Goal: Transaction & Acquisition: Purchase product/service

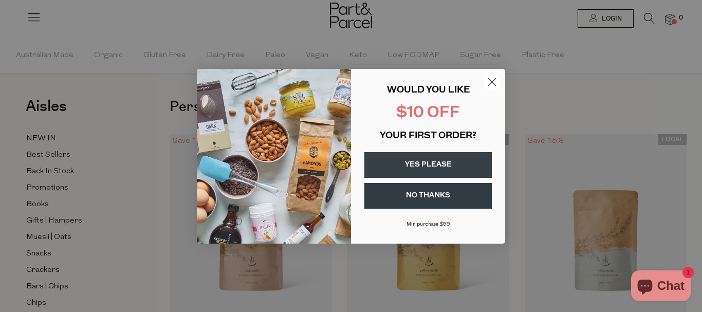
click at [405, 172] on button "YES PLEASE" at bounding box center [428, 165] width 127 height 26
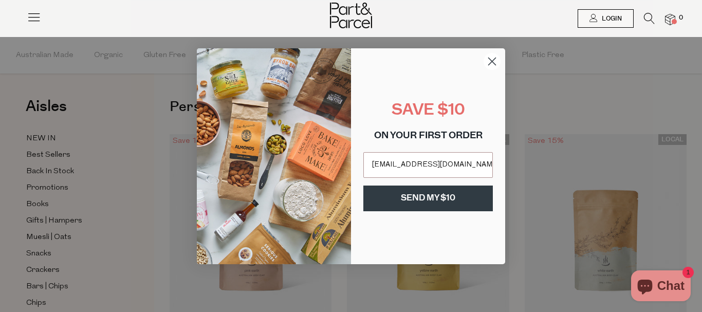
type input "phonecallroad@gmail.com"
click at [410, 197] on button "SEND MY $10" at bounding box center [428, 199] width 130 height 26
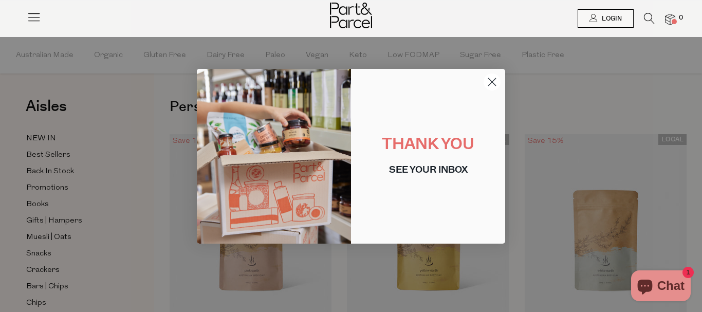
click at [491, 80] on icon "Close dialog" at bounding box center [492, 81] width 7 height 7
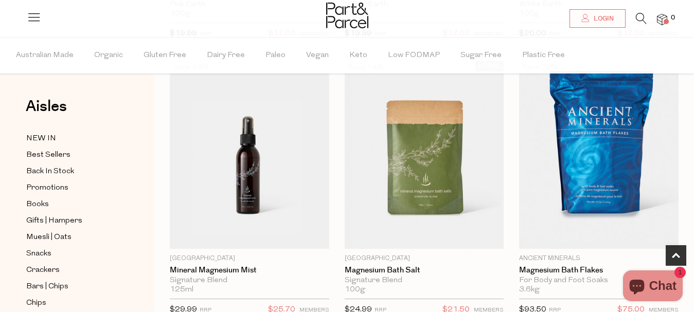
scroll to position [350, 0]
click at [640, 20] on icon at bounding box center [640, 18] width 11 height 11
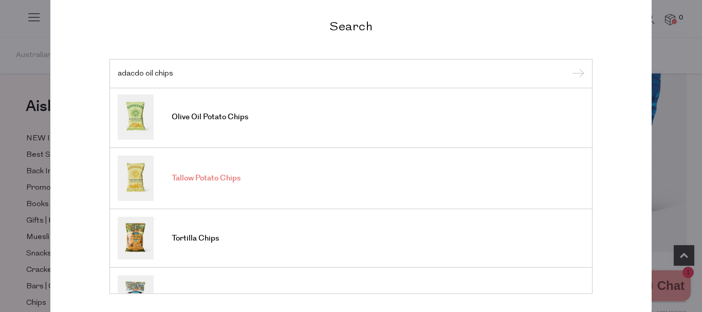
scroll to position [0, 0]
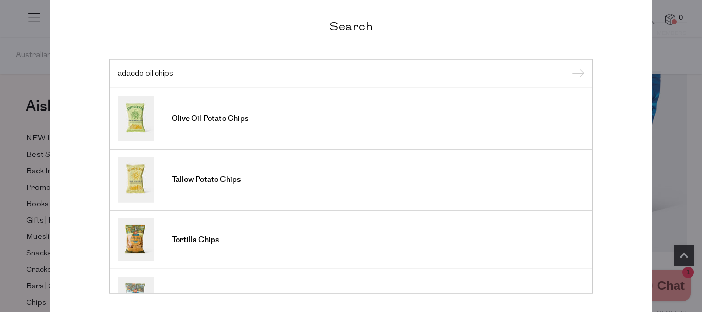
type input "adacdo oil chips"
click at [569, 66] on input "submit" at bounding box center [576, 73] width 15 height 15
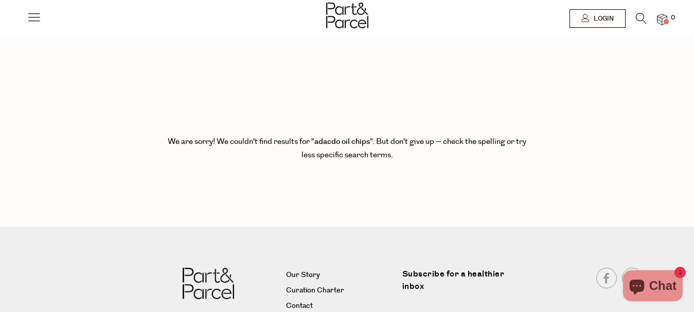
click at [644, 22] on icon at bounding box center [640, 18] width 11 height 11
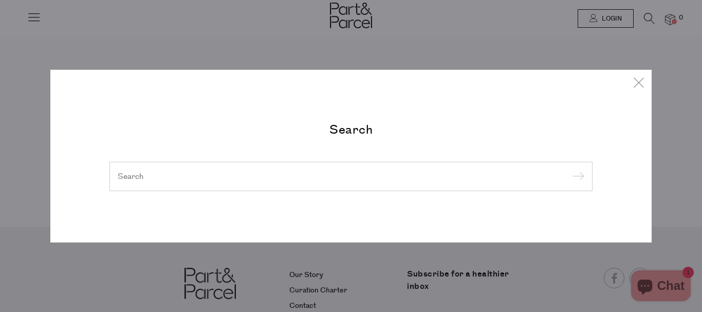
paste input "Avocado Oil"
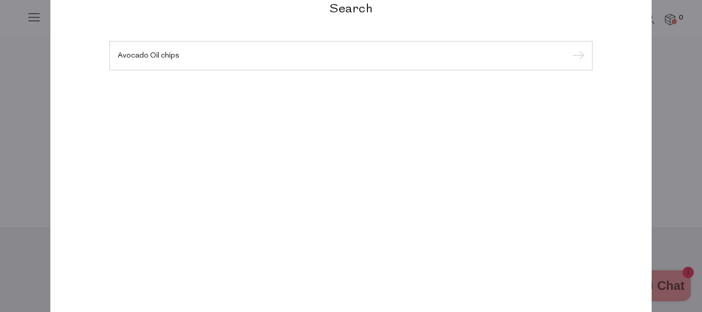
type input "Avocado Oil chips"
click at [569, 48] on input "submit" at bounding box center [576, 55] width 15 height 15
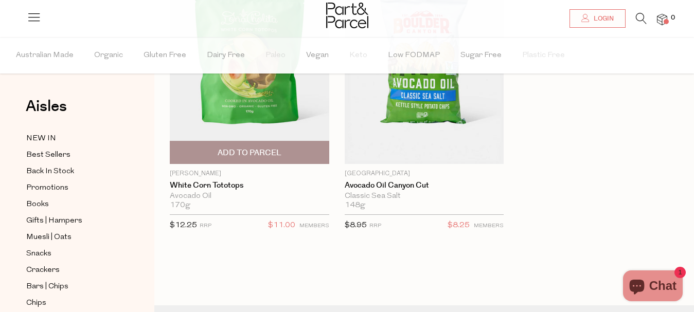
scroll to position [149, 0]
click at [246, 149] on span "Add To Parcel" at bounding box center [249, 153] width 64 height 11
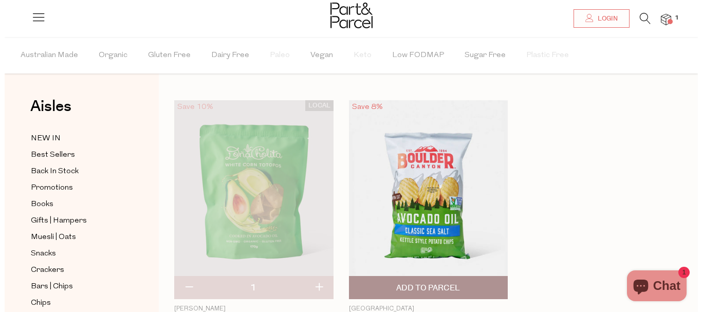
scroll to position [0, 0]
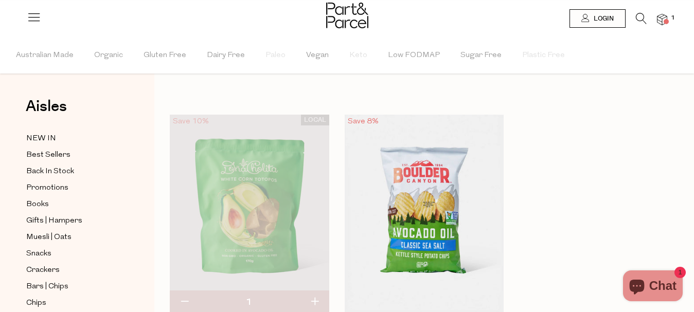
click at [640, 15] on icon at bounding box center [640, 18] width 11 height 11
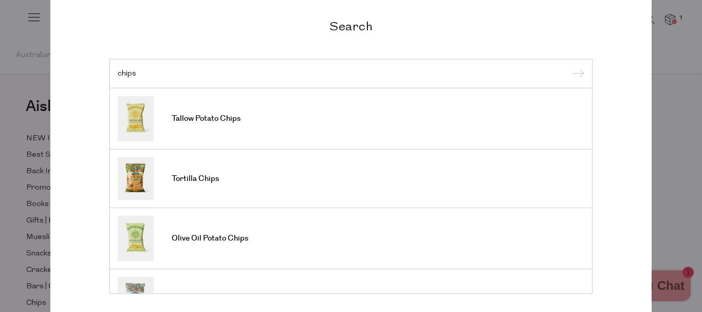
type input "chips"
click at [569, 66] on input "submit" at bounding box center [576, 73] width 15 height 15
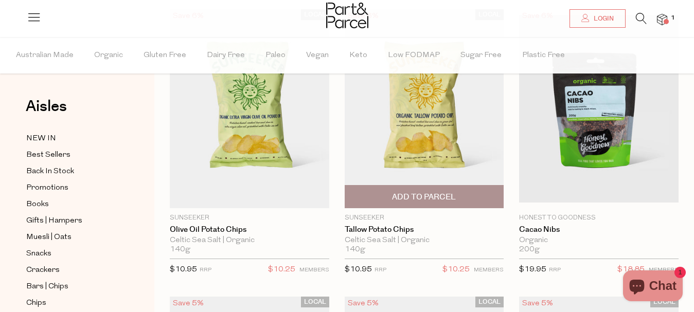
scroll to position [99, 0]
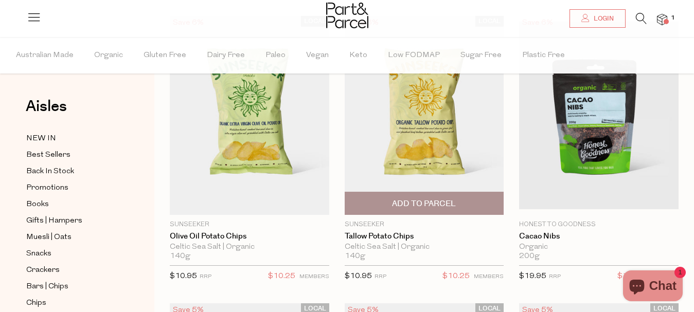
click at [403, 198] on span "Add To Parcel" at bounding box center [424, 203] width 153 height 22
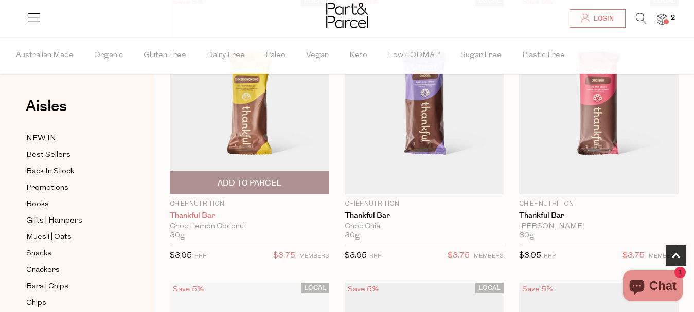
scroll to position [408, 0]
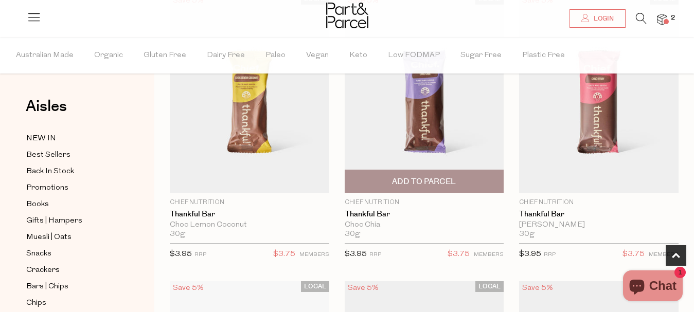
click at [428, 125] on img at bounding box center [423, 93] width 159 height 199
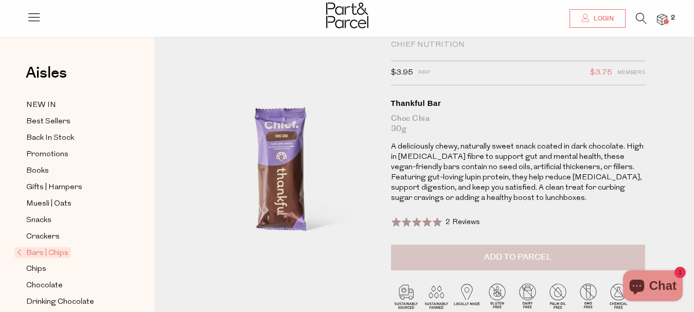
scroll to position [29, 0]
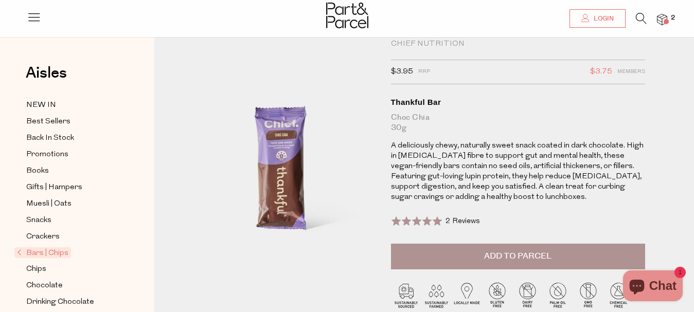
click at [475, 261] on button "Add to Parcel" at bounding box center [518, 257] width 254 height 26
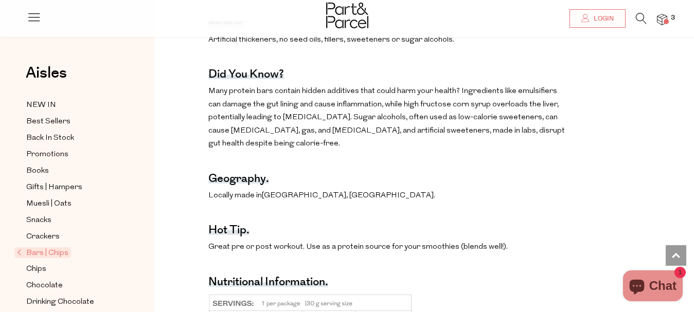
scroll to position [659, 0]
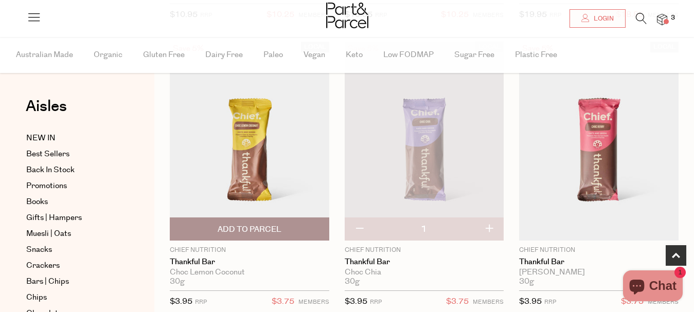
scroll to position [355, 0]
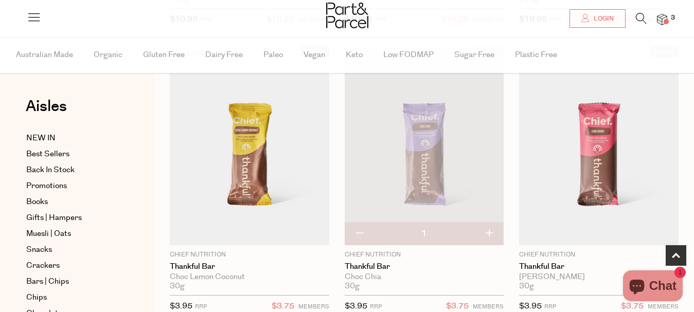
click at [491, 231] on button "button" at bounding box center [488, 234] width 29 height 23
type input "2"
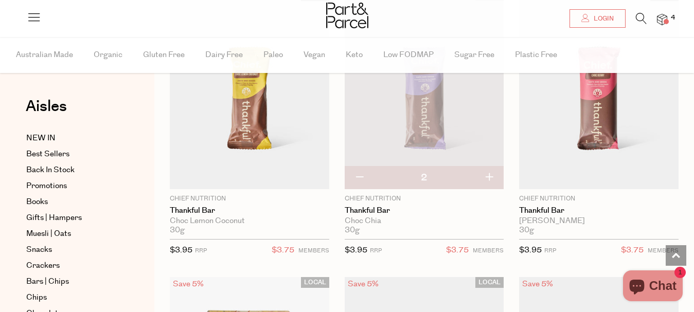
scroll to position [410, 0]
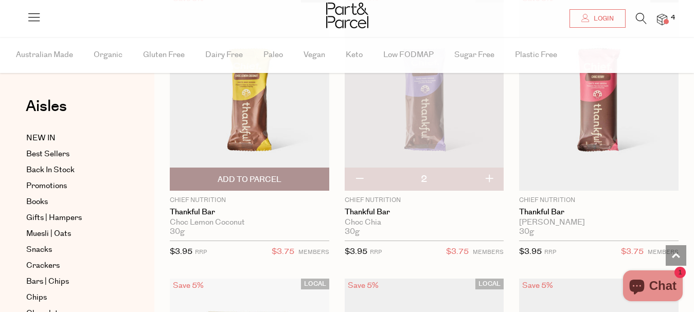
click at [269, 174] on span "Add To Parcel" at bounding box center [249, 179] width 153 height 22
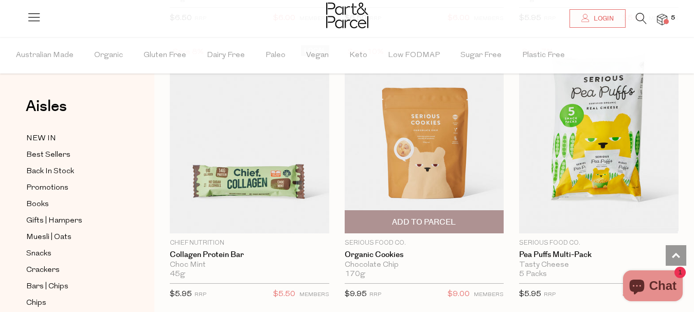
scroll to position [1760, 0]
click at [389, 211] on span "Add To Parcel" at bounding box center [424, 222] width 153 height 22
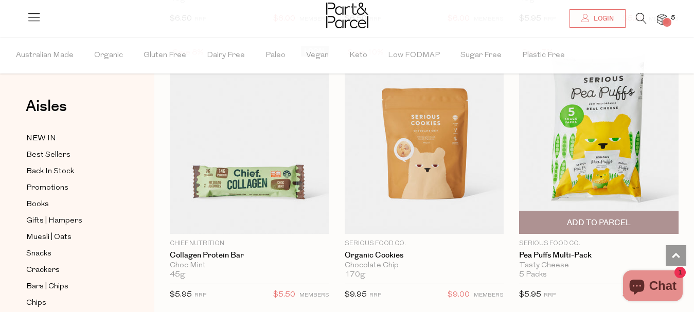
scroll to position [1760, 0]
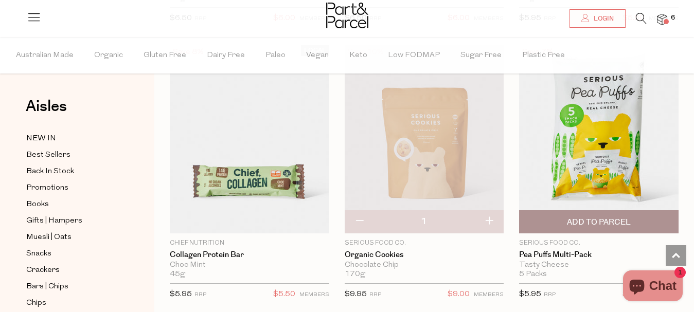
click at [581, 211] on span "Add To Parcel" at bounding box center [598, 222] width 153 height 22
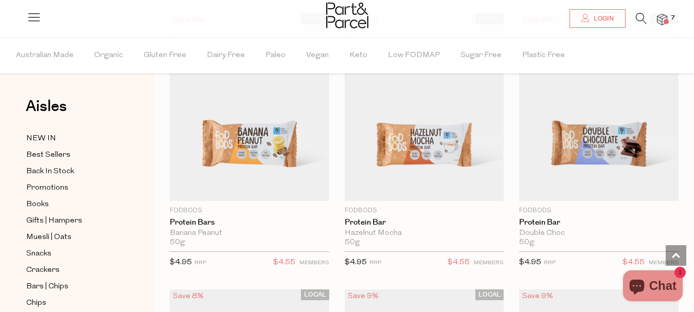
scroll to position [2897, 0]
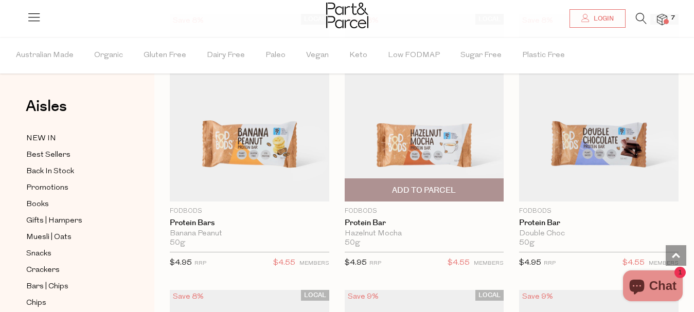
click at [423, 146] on img at bounding box center [423, 108] width 159 height 188
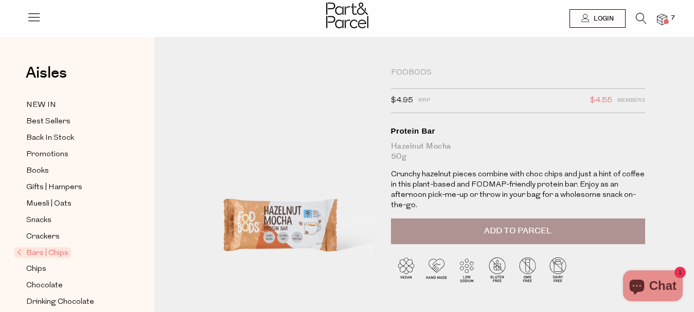
click at [493, 231] on span "Add to Parcel" at bounding box center [517, 231] width 67 height 12
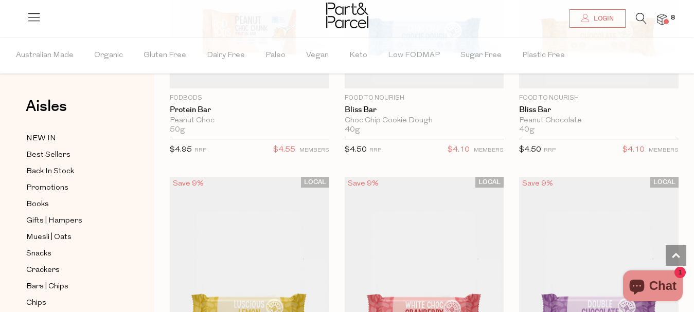
scroll to position [3186, 0]
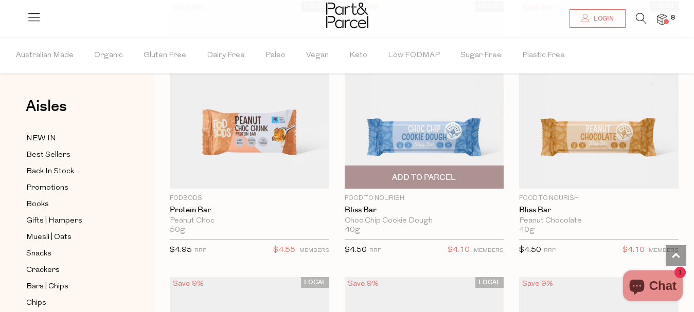
click at [379, 172] on span "Add To Parcel" at bounding box center [424, 177] width 153 height 22
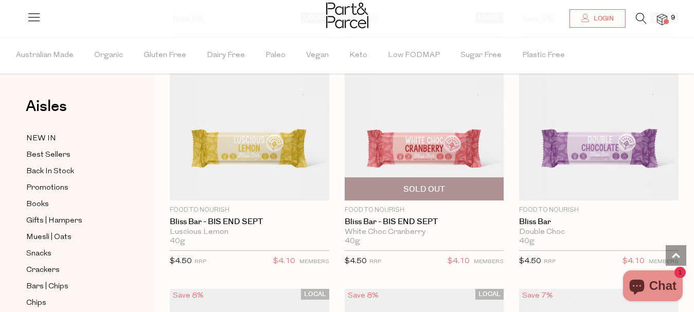
scroll to position [3456, 0]
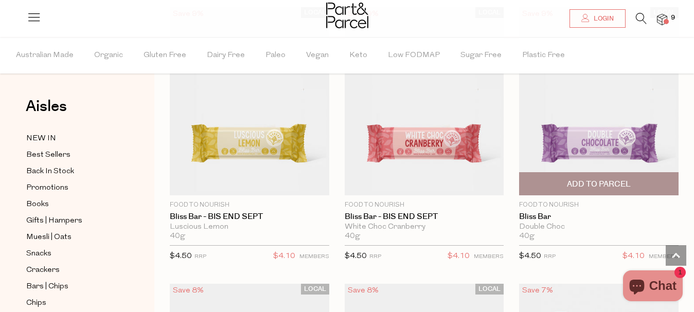
click at [555, 173] on span "Add To Parcel" at bounding box center [598, 184] width 153 height 22
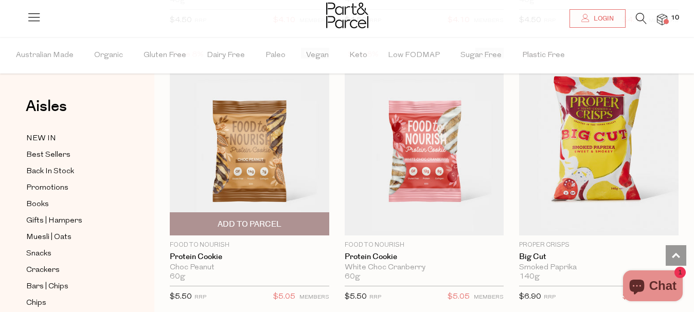
click at [239, 204] on img at bounding box center [249, 142] width 159 height 188
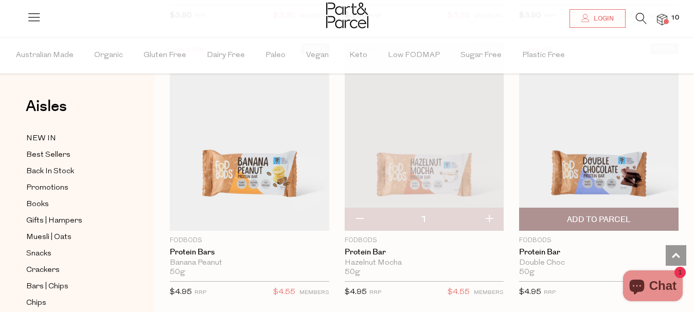
scroll to position [2867, 0]
click at [600, 215] on span "Add To Parcel" at bounding box center [599, 220] width 64 height 11
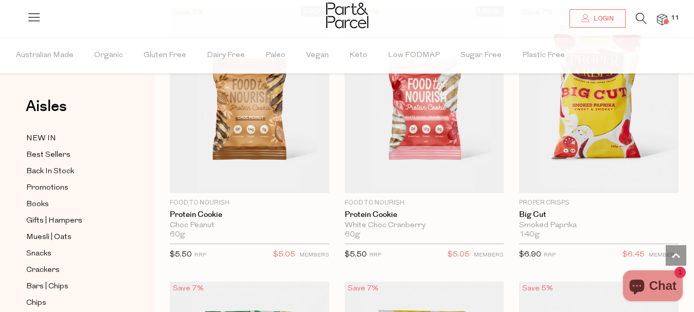
scroll to position [3735, 0]
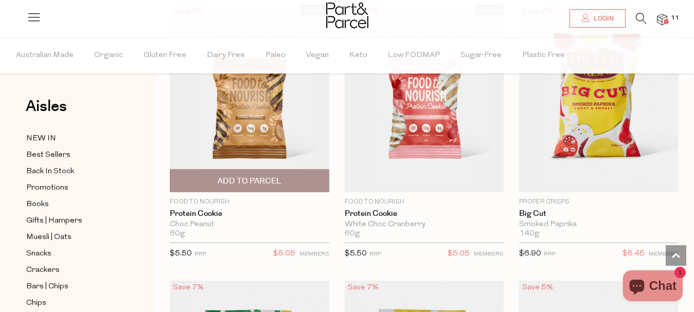
click at [236, 170] on span "Add To Parcel" at bounding box center [249, 181] width 153 height 22
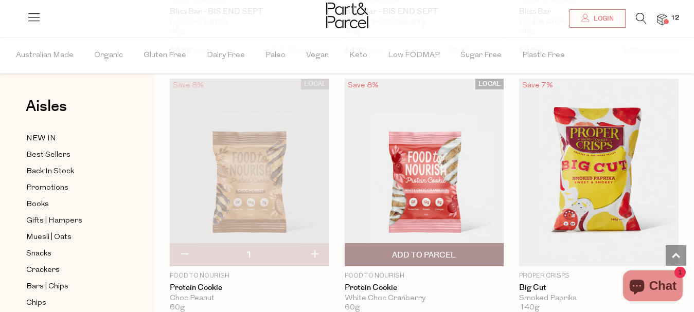
scroll to position [3660, 0]
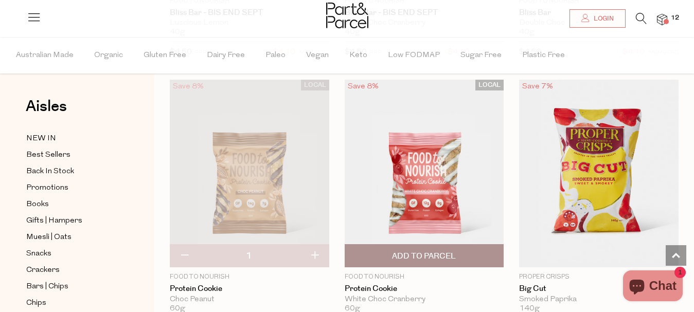
click at [407, 251] on span "Add To Parcel" at bounding box center [424, 256] width 64 height 11
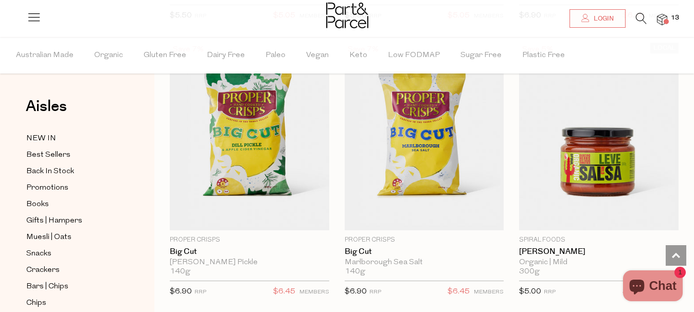
scroll to position [3962, 0]
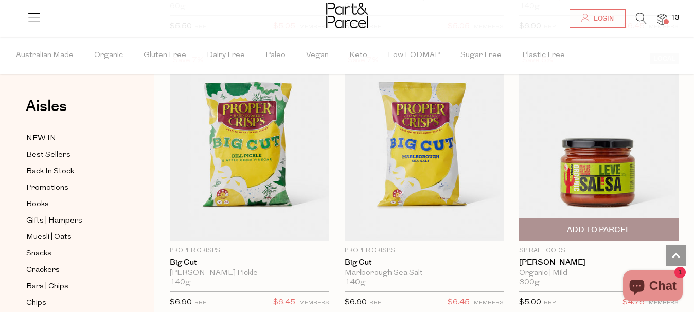
click at [584, 225] on span "Add To Parcel" at bounding box center [599, 230] width 64 height 11
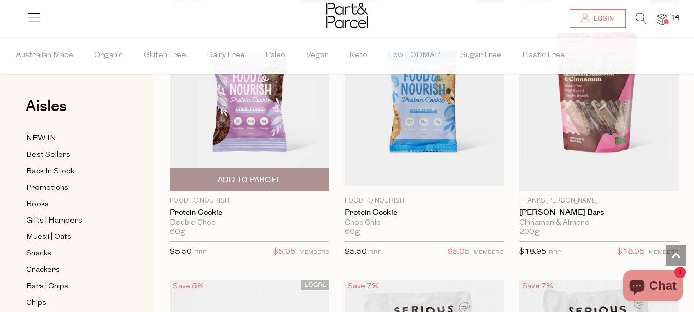
scroll to position [4517, 0]
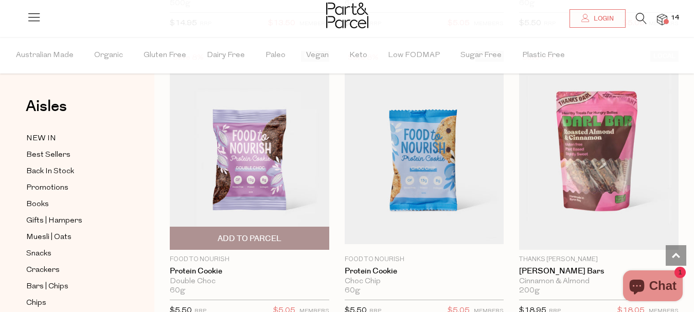
click at [274, 233] on span "Add To Parcel" at bounding box center [249, 238] width 64 height 11
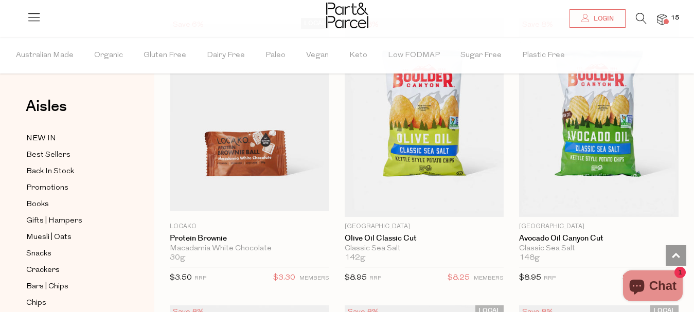
scroll to position [6799, 0]
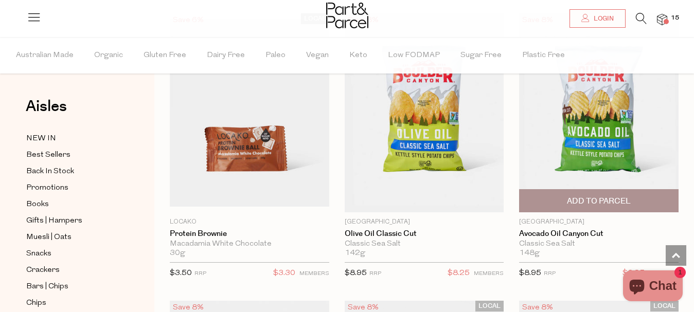
click at [560, 190] on span "Add To Parcel" at bounding box center [598, 201] width 153 height 22
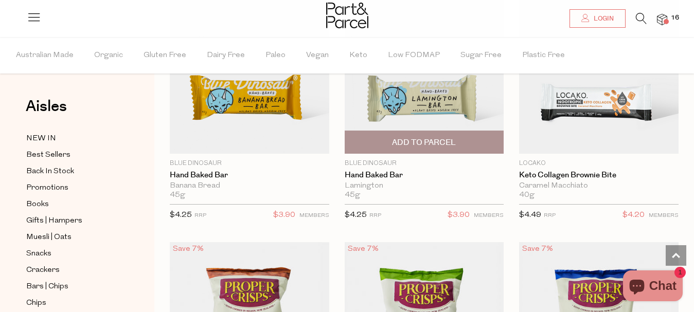
scroll to position [7686, 0]
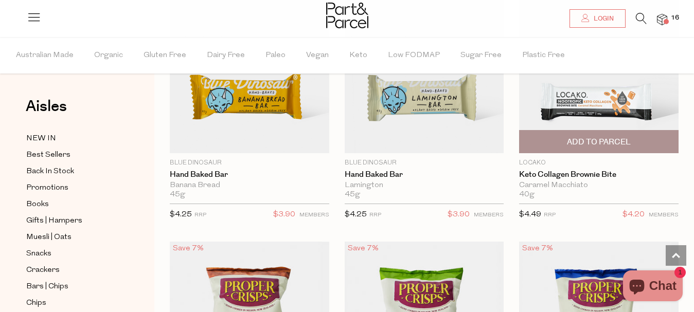
click at [588, 137] on span "Add To Parcel" at bounding box center [599, 142] width 64 height 11
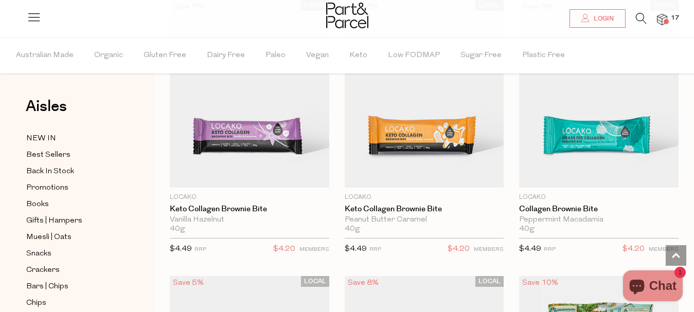
scroll to position [8480, 0]
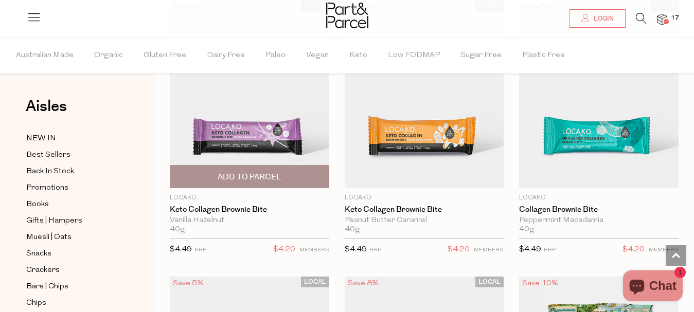
click at [291, 166] on span "Add To Parcel" at bounding box center [249, 177] width 153 height 22
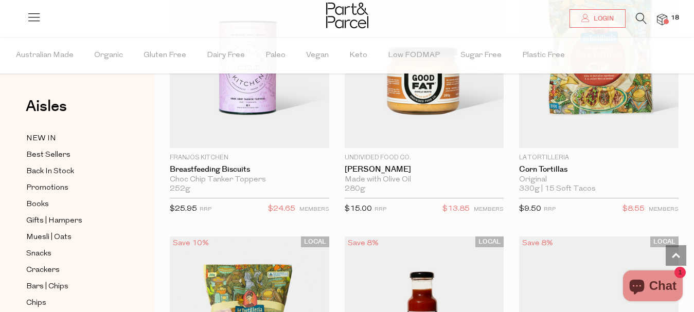
scroll to position [8982, 0]
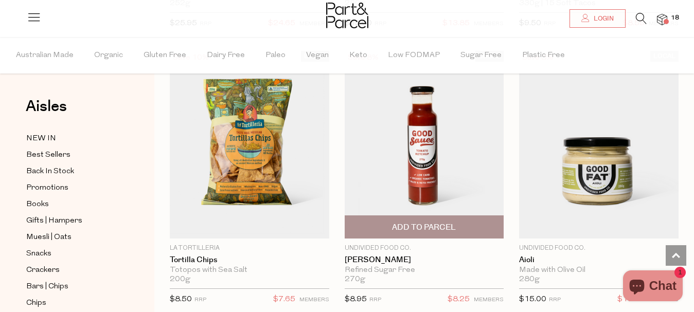
click at [451, 222] on span "Add To Parcel" at bounding box center [424, 227] width 64 height 11
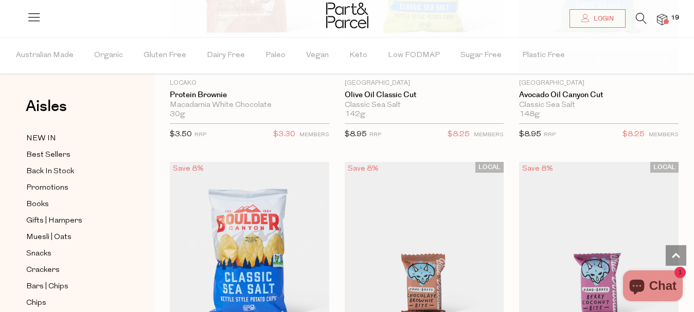
scroll to position [6883, 0]
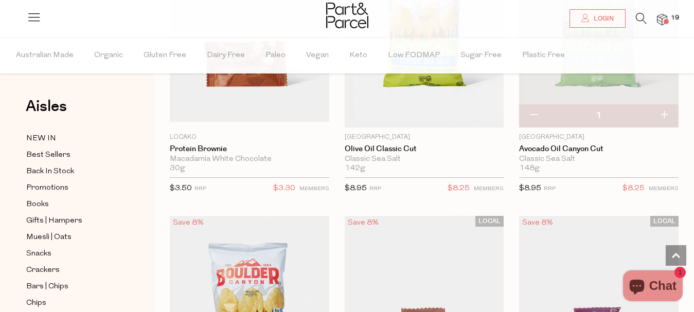
click at [636, 21] on icon at bounding box center [640, 18] width 11 height 11
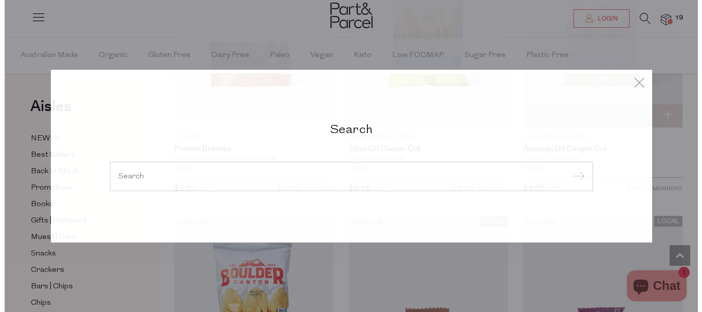
scroll to position [6967, 0]
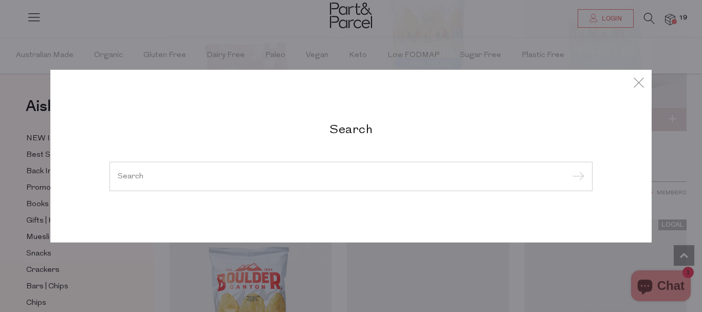
click at [368, 180] on input "search" at bounding box center [351, 176] width 467 height 8
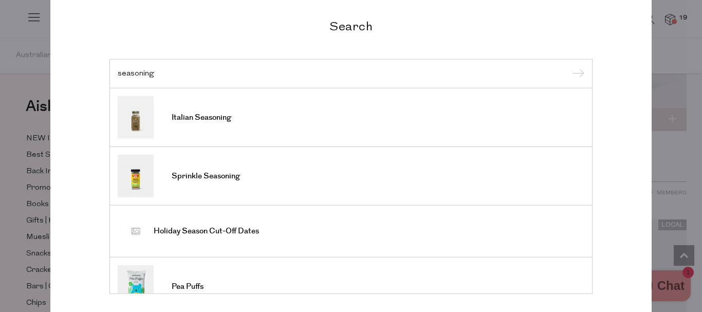
type input "seasoning"
click at [577, 74] on input "submit" at bounding box center [576, 73] width 15 height 15
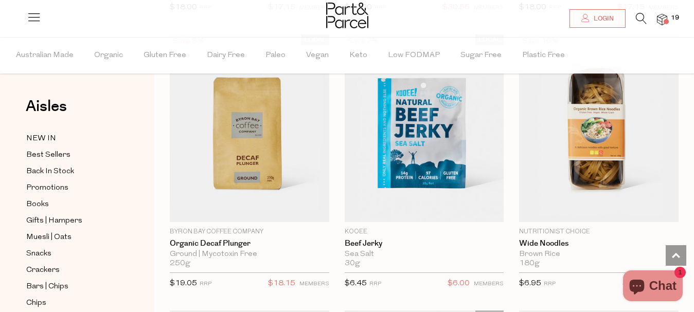
scroll to position [1495, 0]
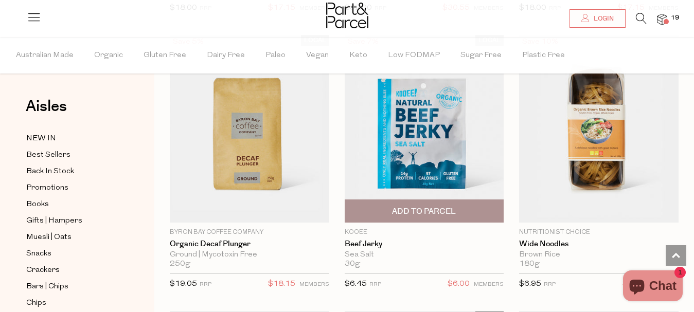
click at [411, 214] on span "Add To Parcel" at bounding box center [424, 211] width 64 height 11
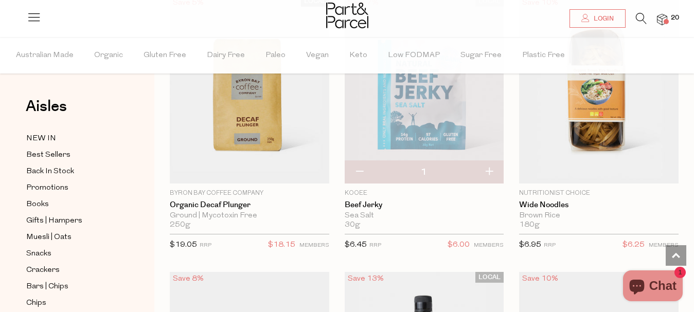
scroll to position [1532, 0]
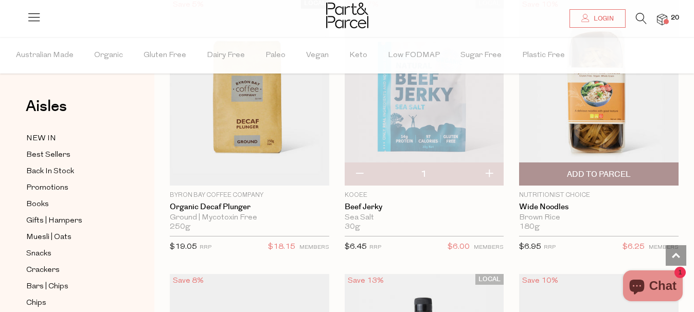
click at [598, 157] on img at bounding box center [598, 92] width 159 height 188
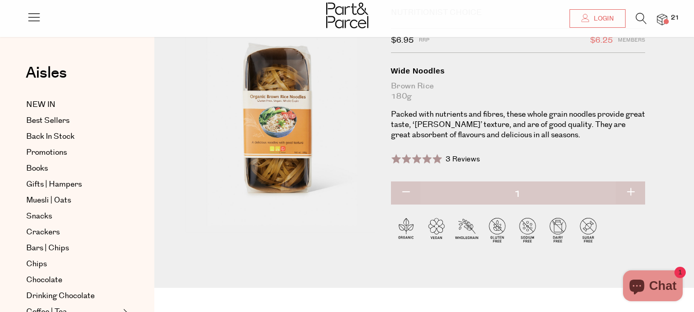
click at [642, 17] on icon at bounding box center [640, 18] width 11 height 11
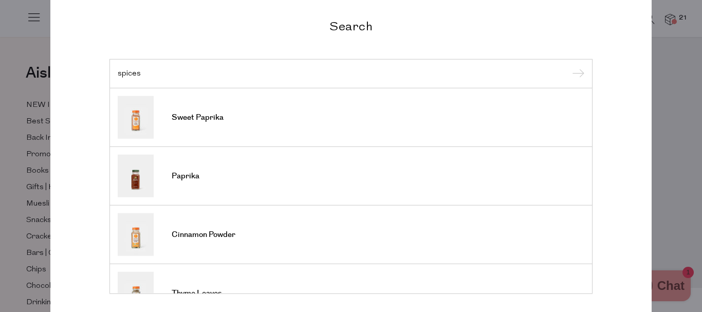
type input "spices"
click at [569, 66] on input "submit" at bounding box center [576, 73] width 15 height 15
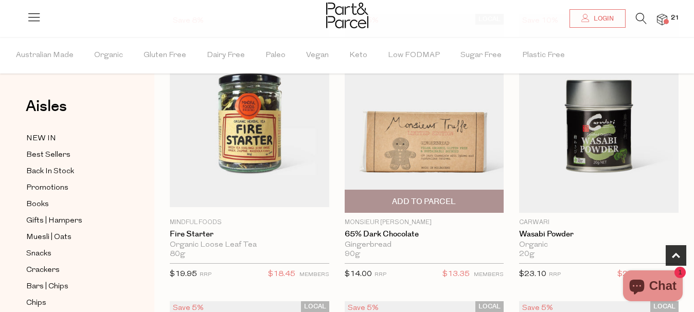
scroll to position [390, 0]
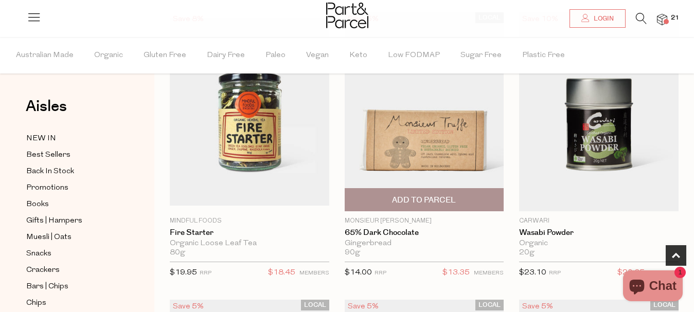
click at [448, 194] on span "Add To Parcel" at bounding box center [424, 200] width 153 height 22
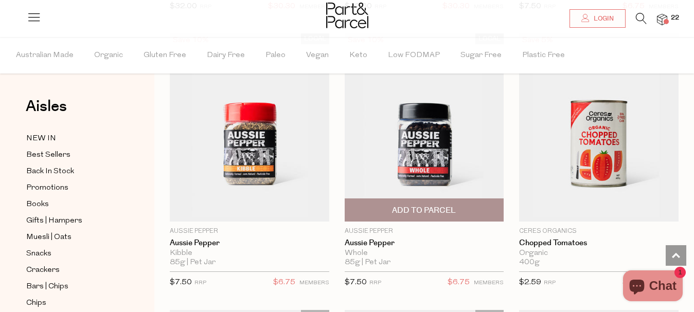
scroll to position [2369, 0]
click at [415, 206] on span "Add To Parcel" at bounding box center [424, 211] width 64 height 11
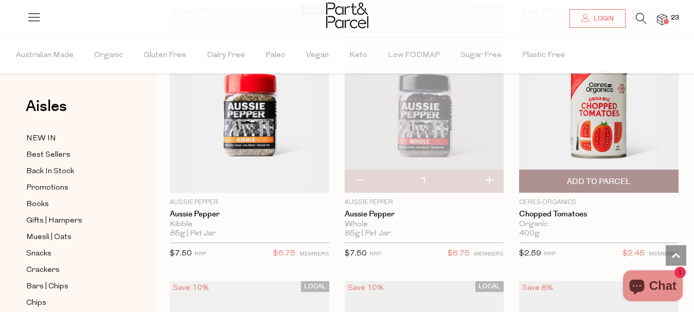
scroll to position [2397, 0]
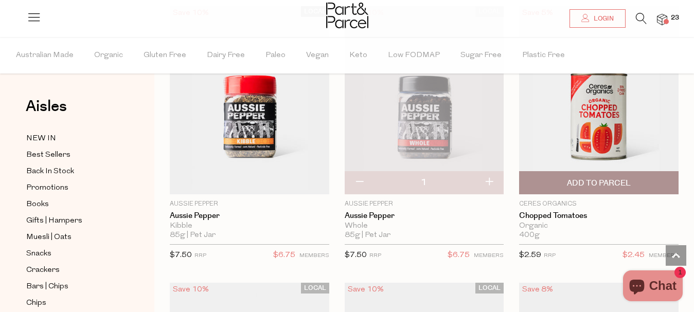
click at [557, 177] on span "Add To Parcel" at bounding box center [598, 183] width 153 height 22
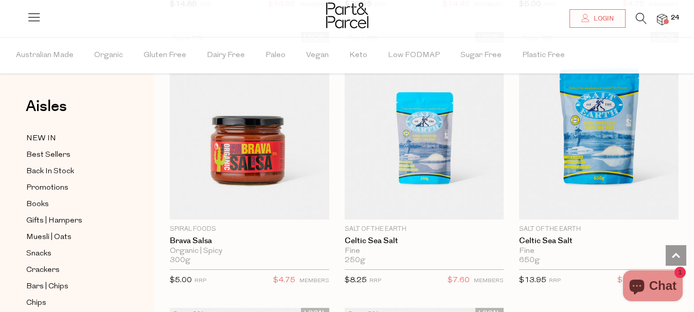
scroll to position [4305, 0]
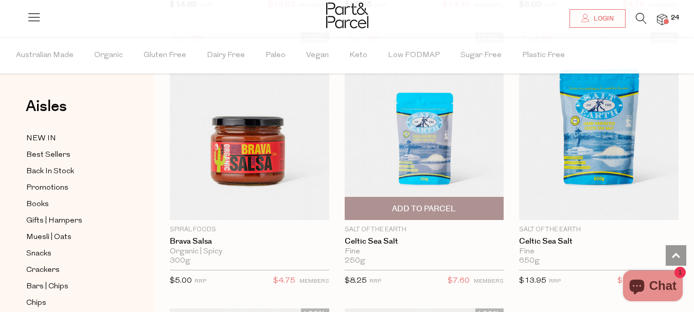
click at [433, 204] on span "Add To Parcel" at bounding box center [424, 209] width 64 height 11
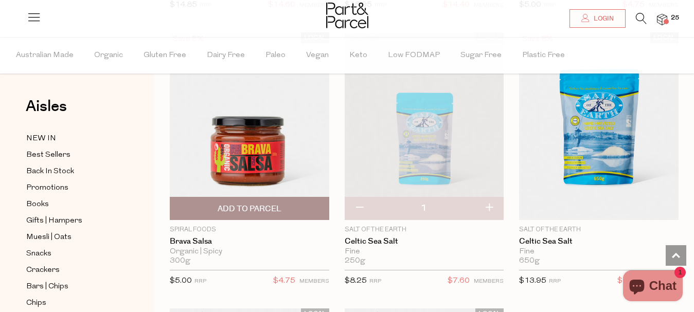
scroll to position [4366, 0]
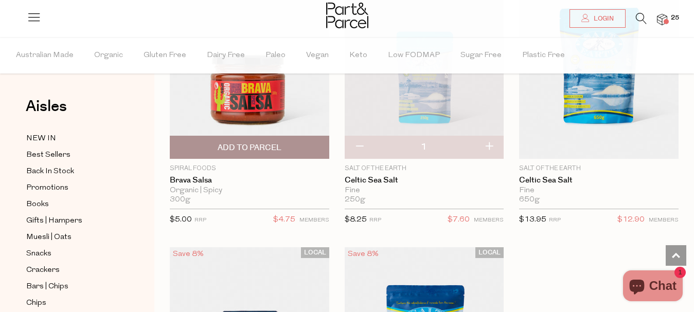
click at [234, 142] on span "Add To Parcel" at bounding box center [249, 147] width 64 height 11
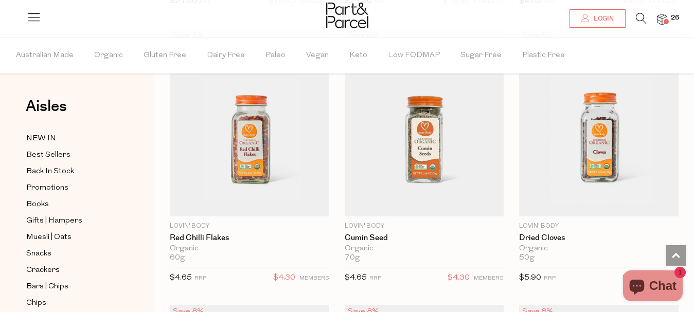
scroll to position [2926, 0]
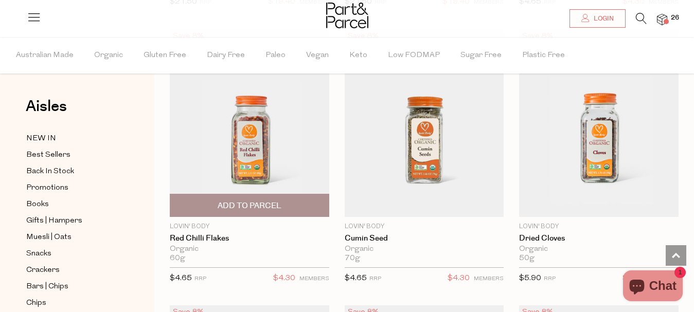
click at [271, 201] on span "Add To Parcel" at bounding box center [249, 206] width 64 height 11
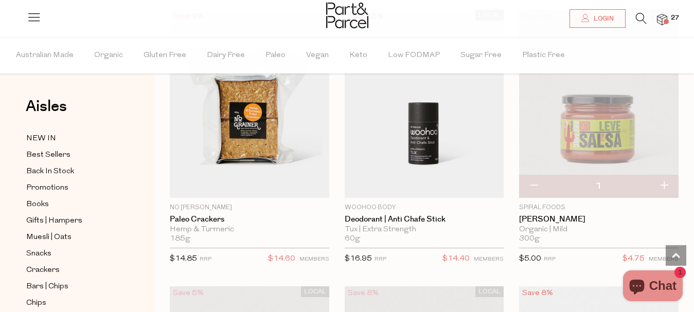
scroll to position [4051, 0]
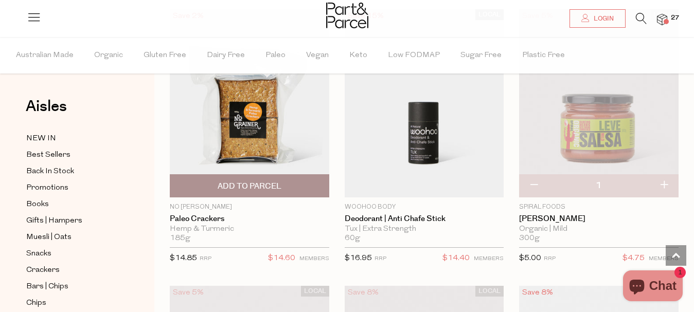
click at [274, 104] on img at bounding box center [249, 103] width 159 height 188
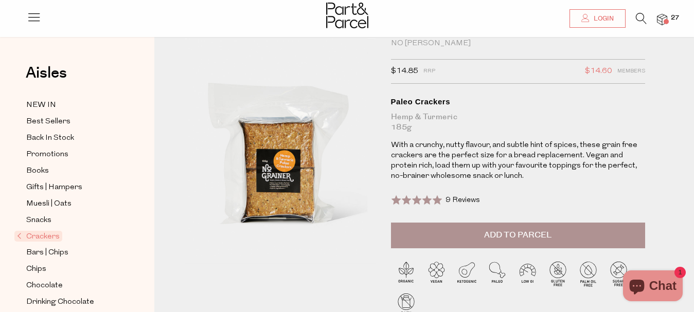
scroll to position [28, 0]
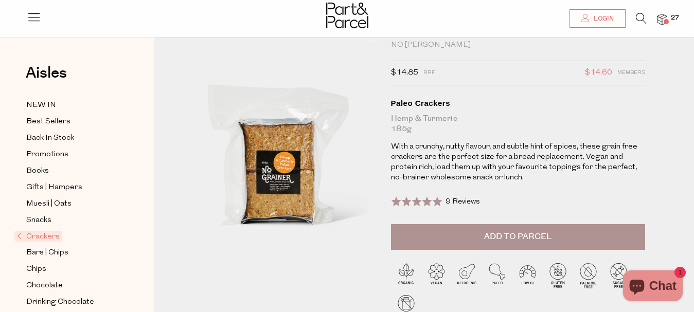
click at [466, 241] on button "Add to Parcel" at bounding box center [518, 237] width 254 height 26
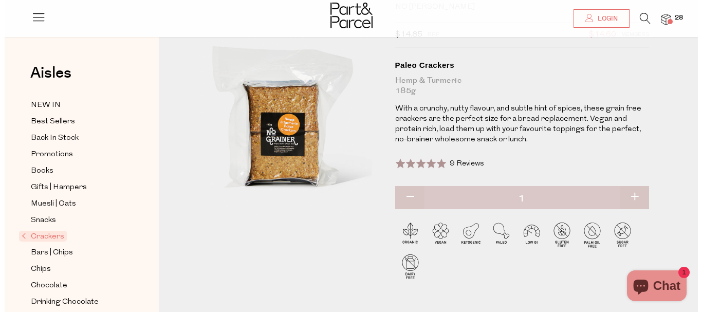
scroll to position [0, 0]
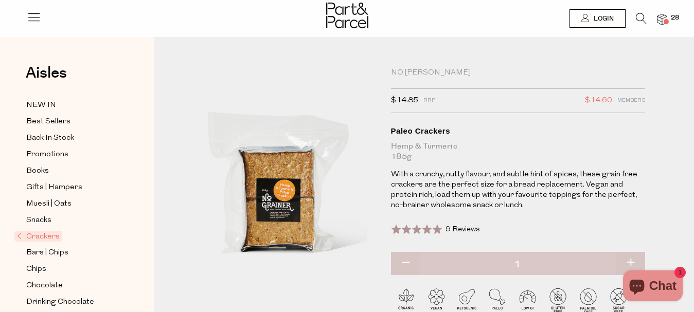
click at [639, 16] on icon at bounding box center [640, 18] width 11 height 11
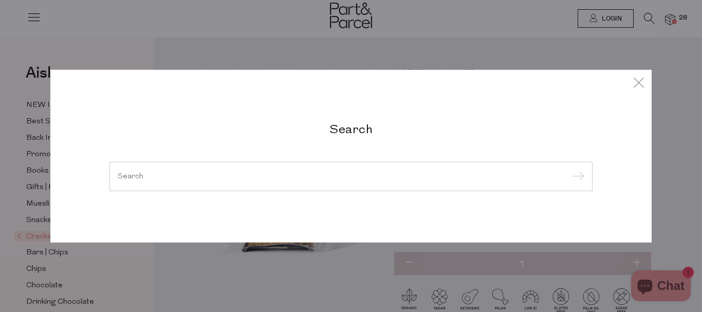
click at [416, 177] on input "search" at bounding box center [351, 176] width 467 height 8
paste input "taco seasoning"
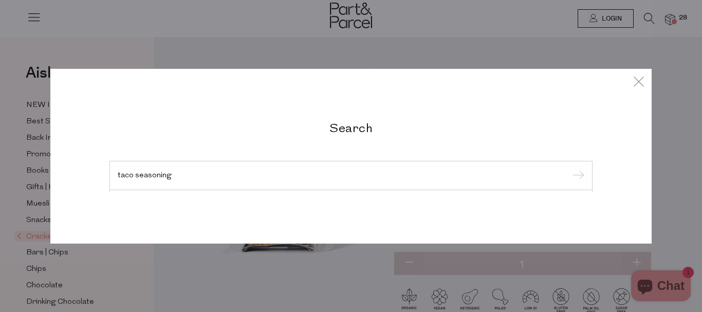
type input "taco seasoning"
click at [569, 168] on input "submit" at bounding box center [576, 175] width 15 height 15
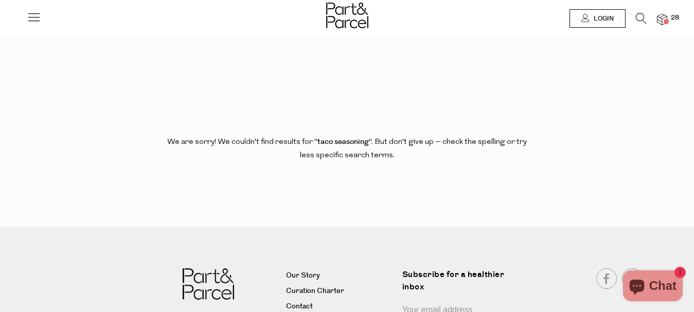
click at [638, 19] on icon at bounding box center [640, 18] width 11 height 11
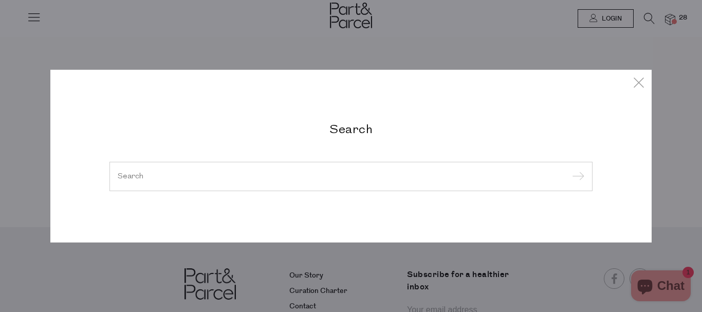
paste input "taco seasoning"
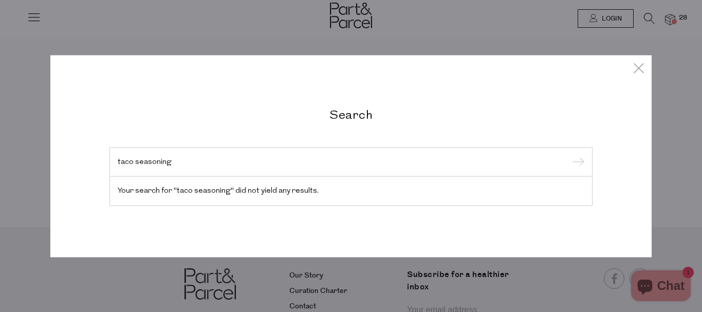
drag, startPoint x: 135, startPoint y: 161, endPoint x: 111, endPoint y: 159, distance: 24.2
click at [111, 159] on div "taco seasoning" at bounding box center [351, 162] width 483 height 30
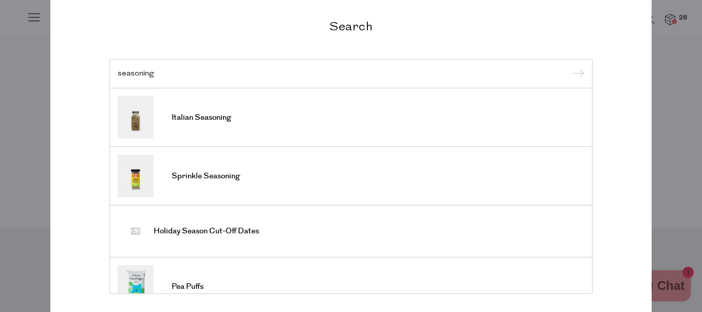
type input "seasoning"
click at [569, 66] on input "submit" at bounding box center [576, 73] width 15 height 15
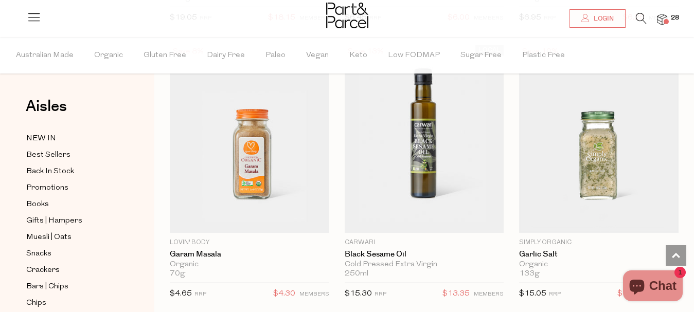
scroll to position [1759, 0]
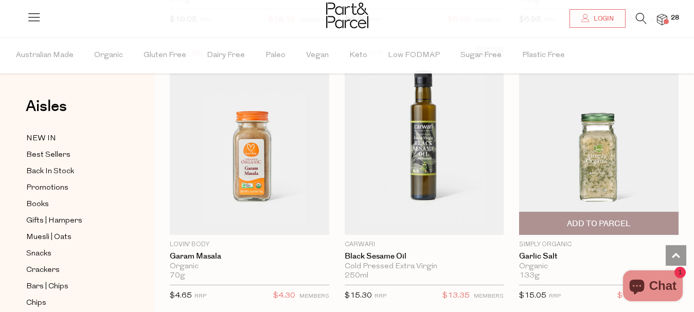
click at [557, 212] on span "Add To Parcel" at bounding box center [598, 223] width 153 height 22
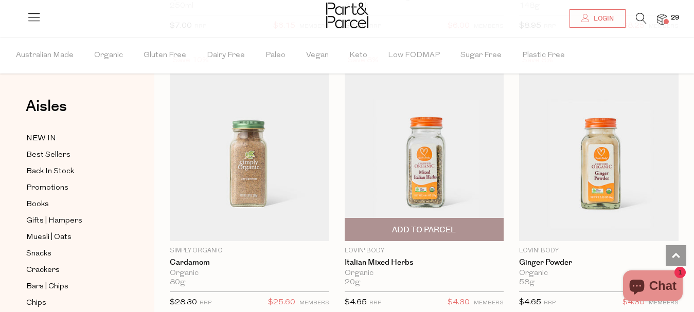
scroll to position [2311, 0]
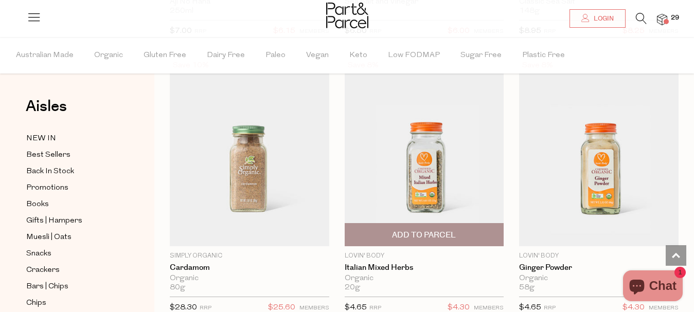
click at [429, 230] on span "Add To Parcel" at bounding box center [424, 235] width 64 height 11
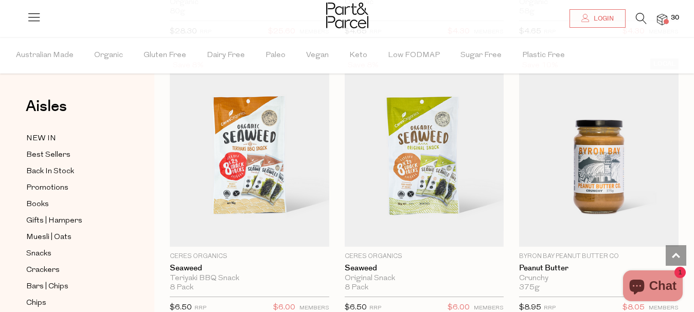
scroll to position [2586, 0]
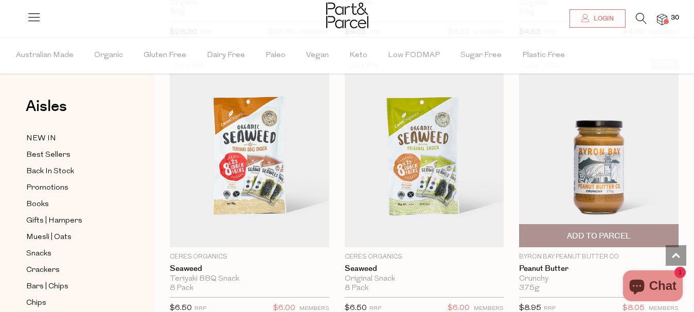
click at [563, 184] on img at bounding box center [598, 153] width 159 height 188
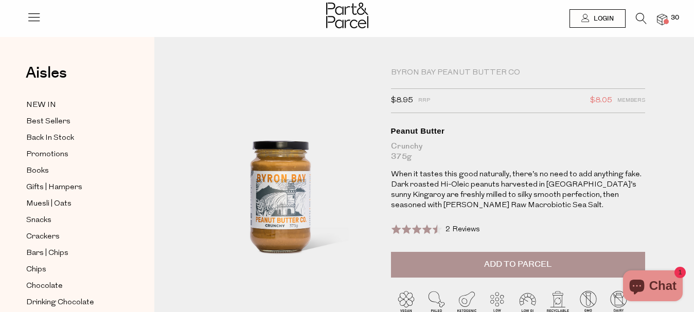
click at [509, 266] on span "Add to Parcel" at bounding box center [517, 265] width 67 height 12
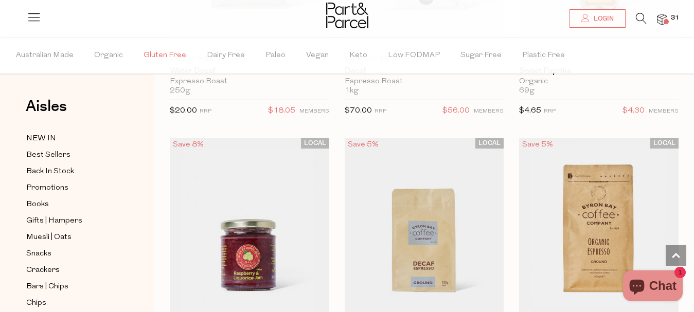
scroll to position [790, 0]
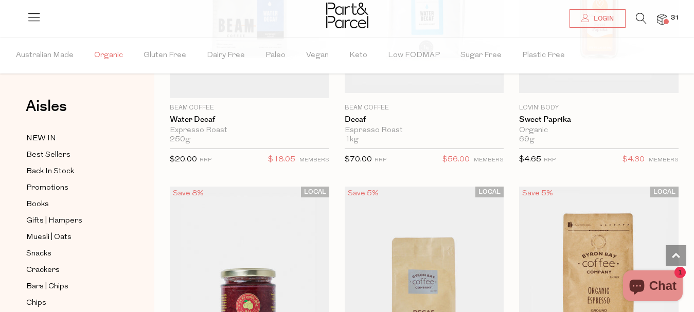
click at [102, 51] on span "Organic" at bounding box center [108, 56] width 29 height 36
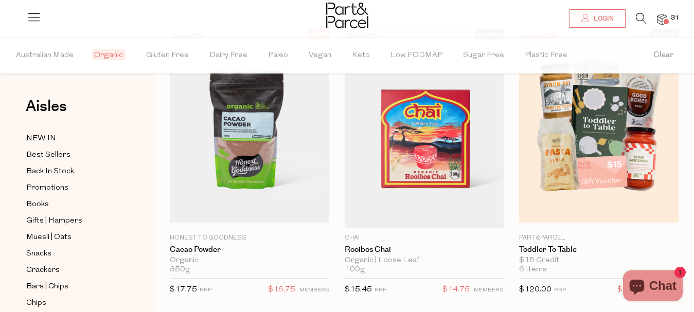
scroll to position [114, 0]
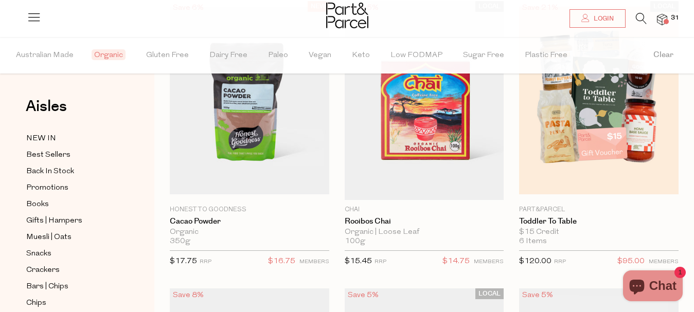
click at [114, 54] on span "Organic" at bounding box center [109, 54] width 34 height 11
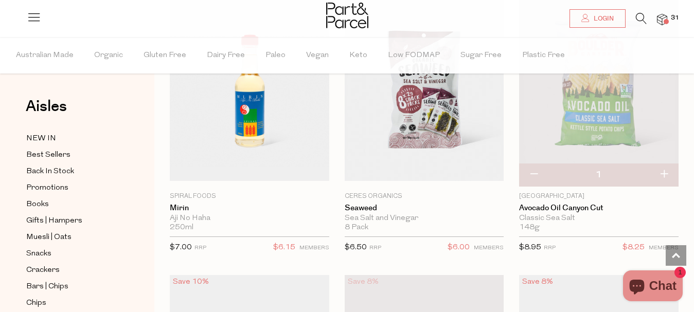
scroll to position [2015, 0]
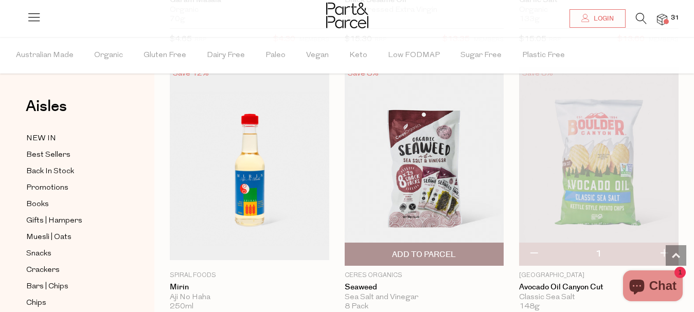
click at [416, 198] on img at bounding box center [423, 166] width 159 height 188
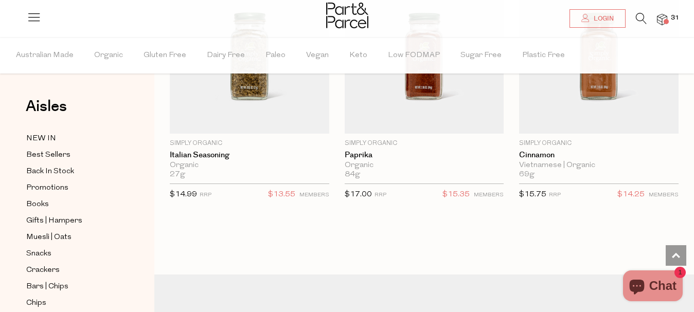
scroll to position [3528, 0]
click at [49, 57] on span "Australian Made" at bounding box center [45, 56] width 58 height 36
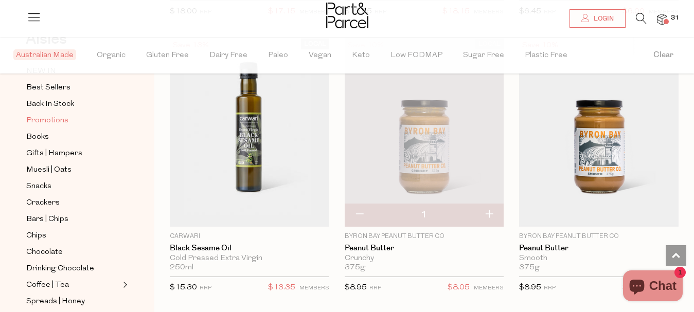
scroll to position [101, 0]
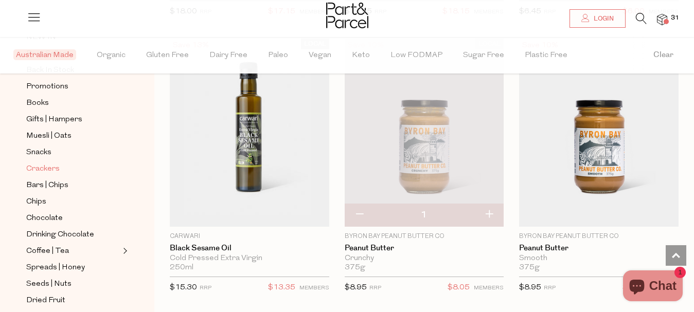
click at [43, 168] on span "Crackers" at bounding box center [42, 169] width 33 height 12
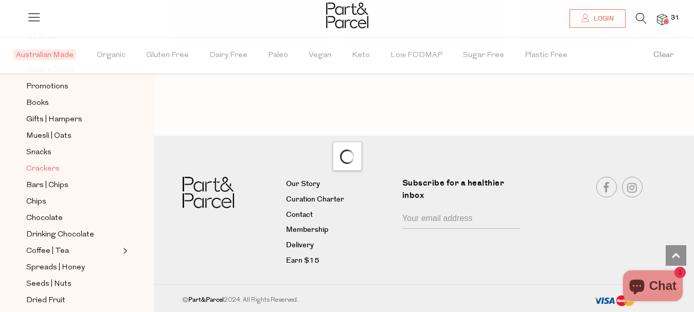
scroll to position [1381, 0]
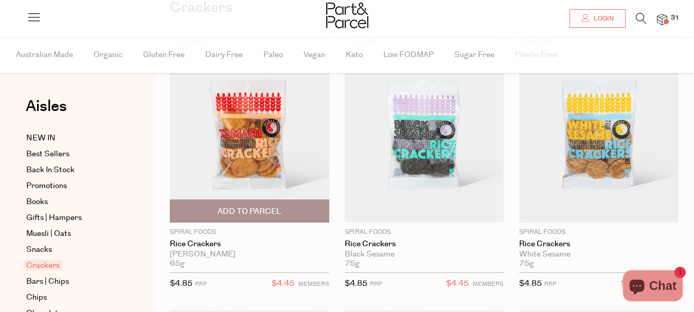
scroll to position [100, 0]
click at [247, 133] on img at bounding box center [249, 128] width 159 height 188
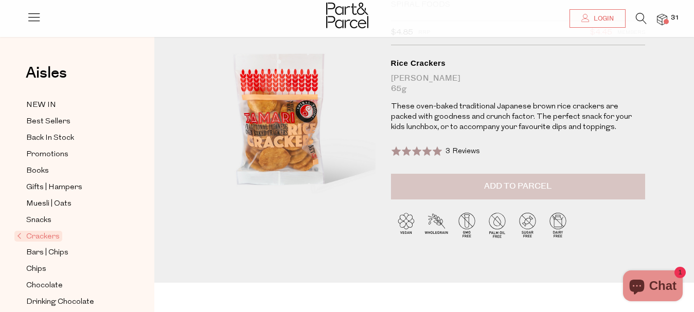
scroll to position [27, 0]
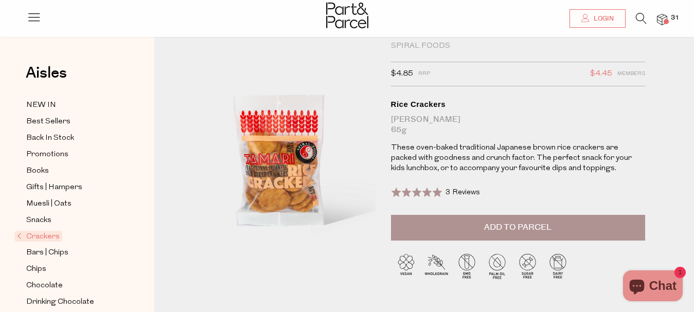
click at [429, 226] on button "Add to Parcel" at bounding box center [518, 228] width 254 height 26
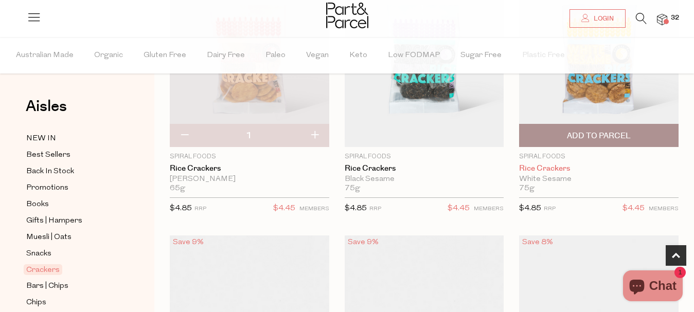
scroll to position [174, 0]
click at [579, 137] on span "Add To Parcel" at bounding box center [599, 136] width 64 height 11
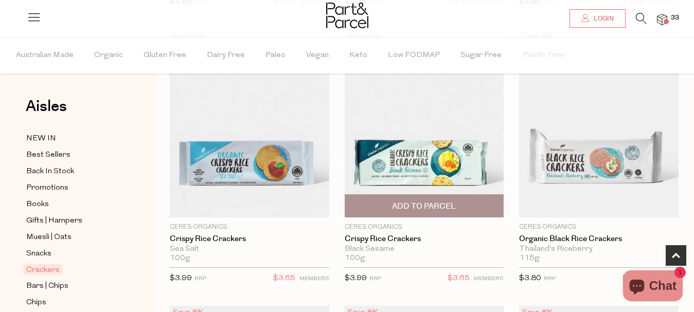
scroll to position [381, 0]
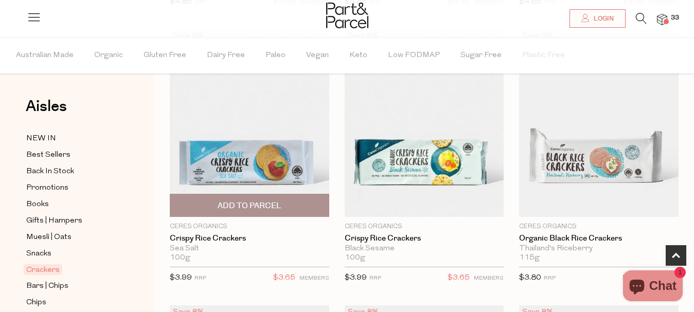
click at [243, 173] on img at bounding box center [249, 123] width 159 height 188
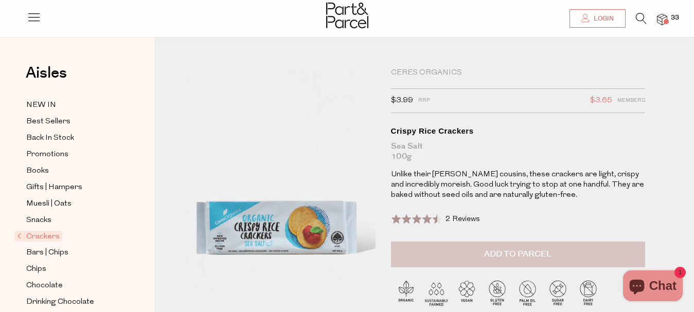
scroll to position [99, 0]
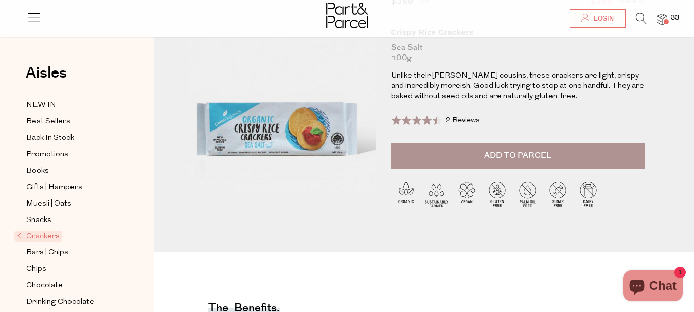
click at [463, 151] on button "Add to Parcel" at bounding box center [518, 156] width 254 height 26
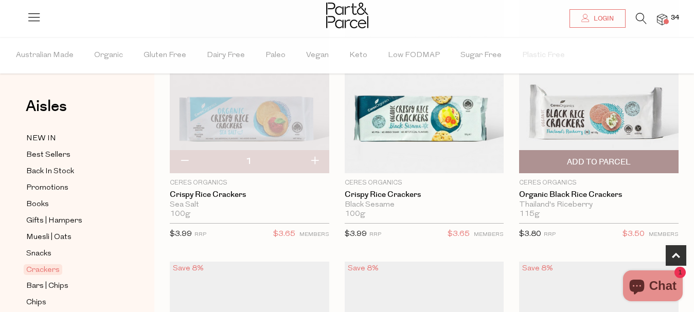
scroll to position [454, 0]
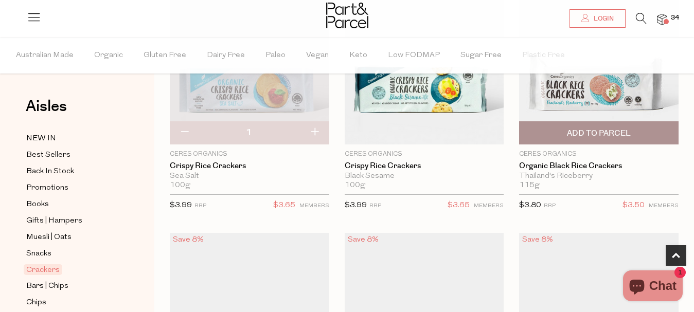
click at [552, 99] on img at bounding box center [598, 50] width 159 height 188
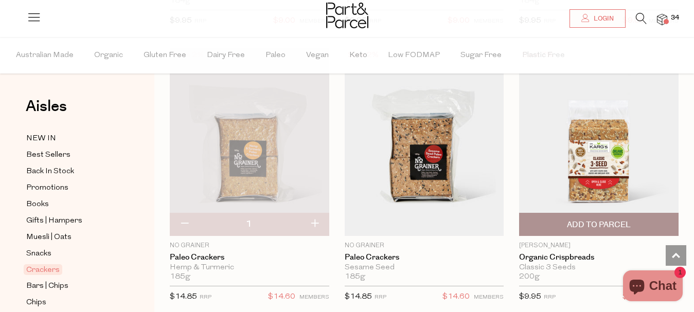
scroll to position [2295, 0]
click at [580, 220] on span "Add To Parcel" at bounding box center [599, 225] width 64 height 11
click at [580, 161] on img at bounding box center [598, 142] width 159 height 188
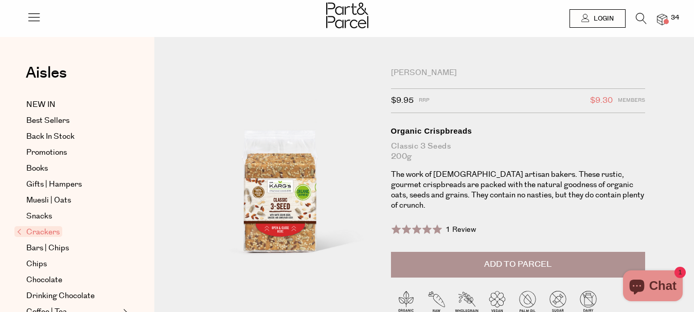
click at [435, 252] on button "Add to Parcel" at bounding box center [518, 265] width 254 height 26
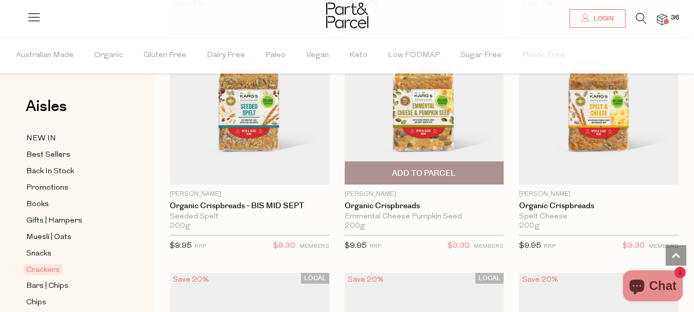
scroll to position [2605, 0]
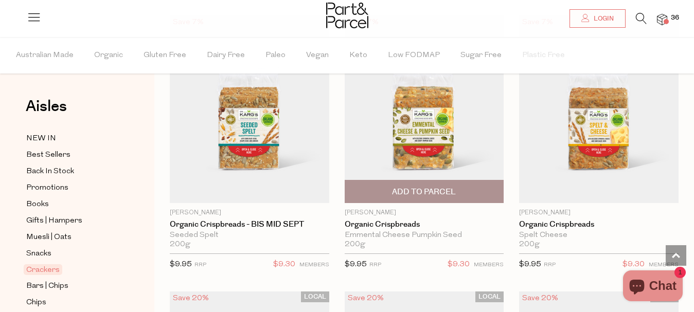
click at [390, 182] on span "Add To Parcel" at bounding box center [424, 191] width 153 height 22
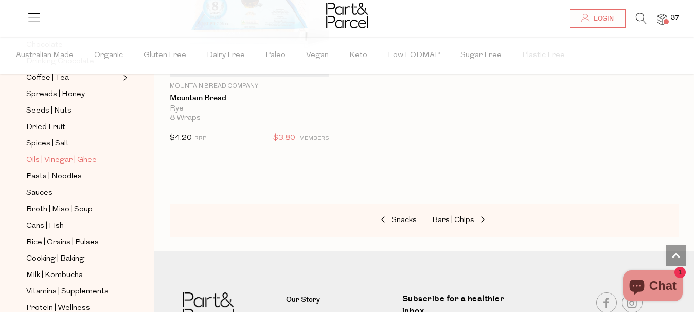
scroll to position [272, 0]
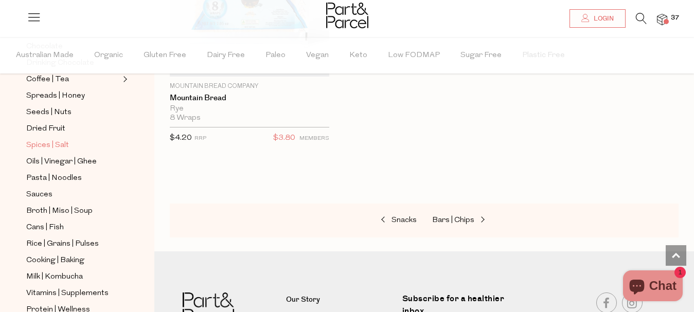
click at [52, 139] on span "Spices | Salt" at bounding box center [47, 145] width 43 height 12
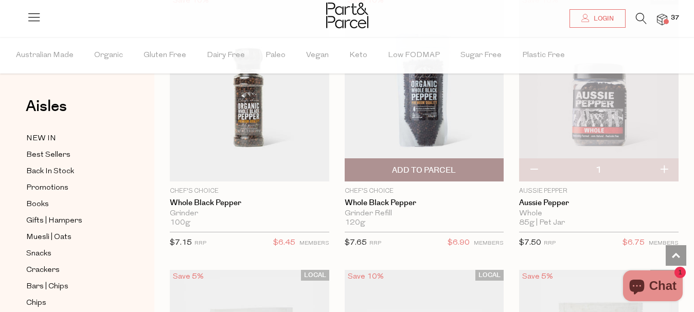
scroll to position [1259, 0]
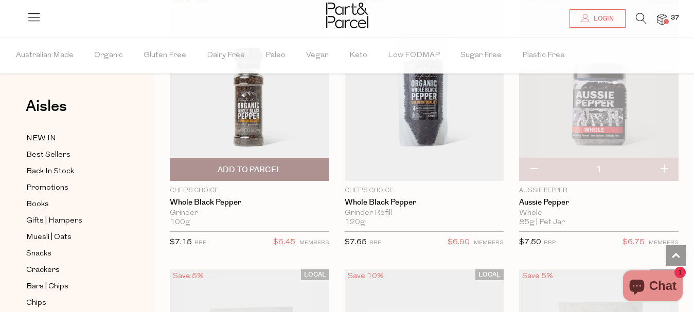
click at [231, 122] on img at bounding box center [249, 87] width 159 height 188
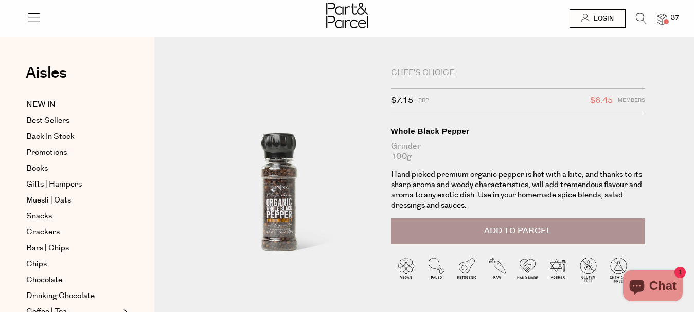
click at [482, 236] on button "Add to Parcel" at bounding box center [518, 231] width 254 height 26
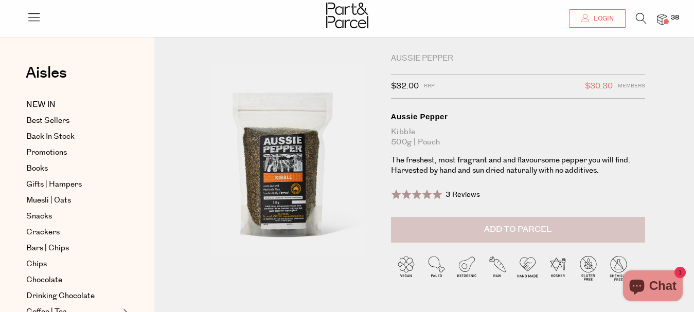
scroll to position [12, 0]
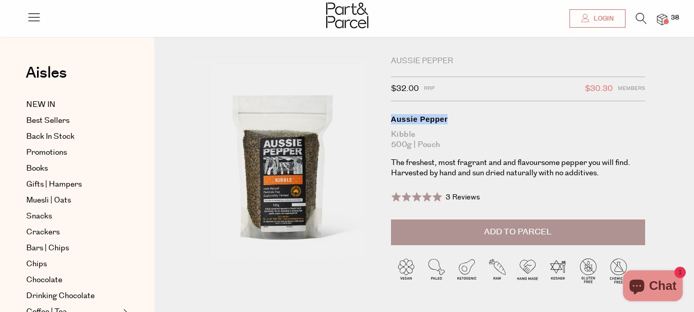
drag, startPoint x: 386, startPoint y: 119, endPoint x: 454, endPoint y: 118, distance: 68.4
click at [454, 118] on div "Aussie Pepper $32.00 RRP $30.30 Members Available: In Stock Aussie Pepper Kibbl…" at bounding box center [506, 179] width 247 height 247
copy div "Aussie Pepper"
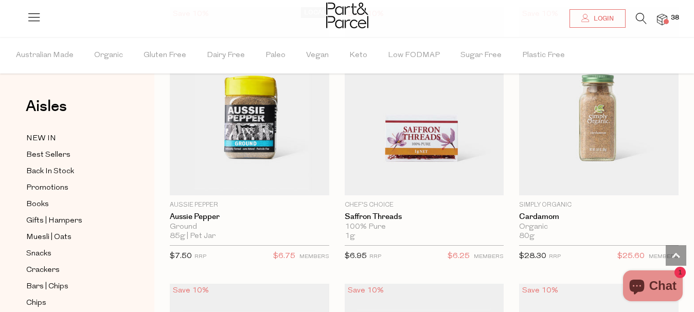
scroll to position [1782, 0]
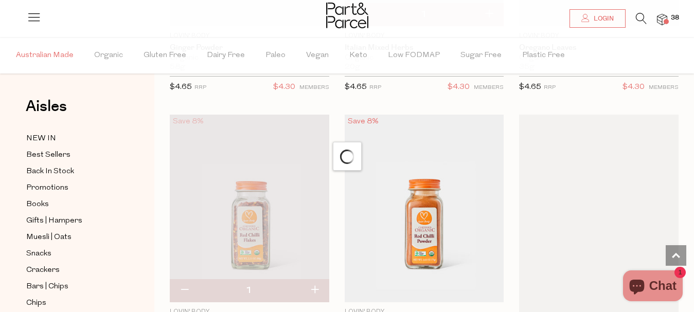
scroll to position [4539, 0]
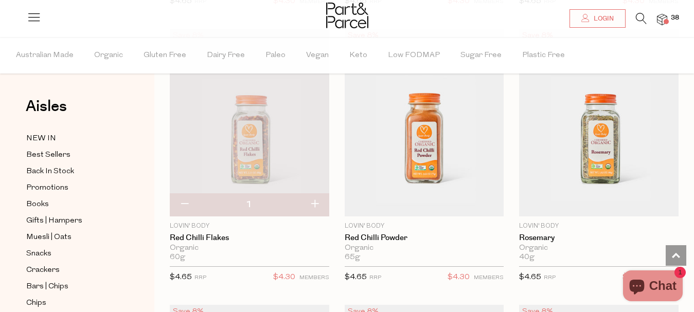
click at [641, 20] on icon at bounding box center [640, 18] width 11 height 11
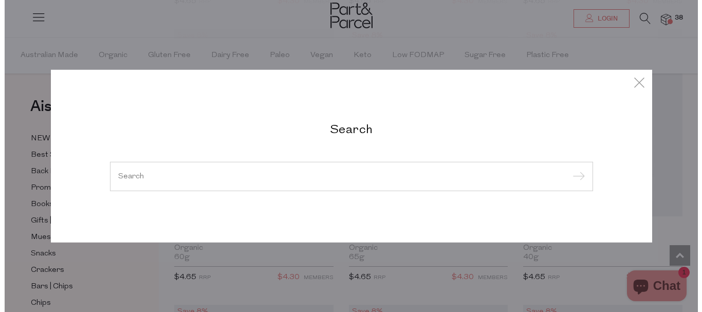
scroll to position [4594, 0]
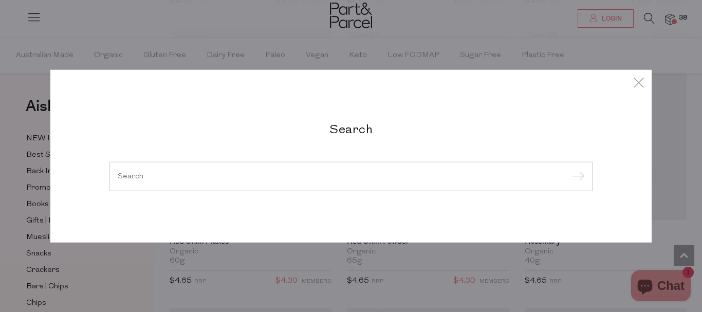
click at [336, 166] on div at bounding box center [351, 176] width 483 height 30
click at [314, 175] on input "search" at bounding box center [351, 176] width 467 height 8
paste input "Aussie Pepper"
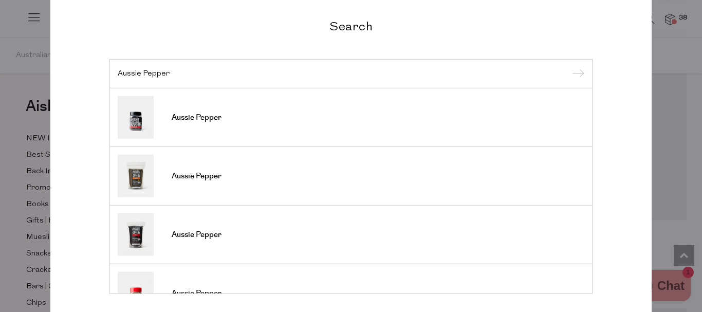
type input "Aussie Pepper"
click at [580, 70] on div "Aussie Pepper" at bounding box center [351, 74] width 483 height 30
click at [571, 72] on input "submit" at bounding box center [576, 73] width 15 height 15
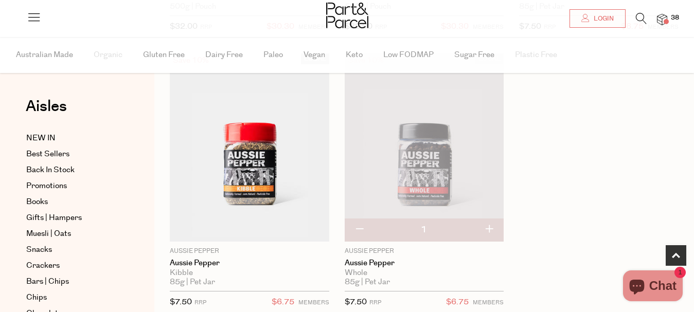
scroll to position [340, 0]
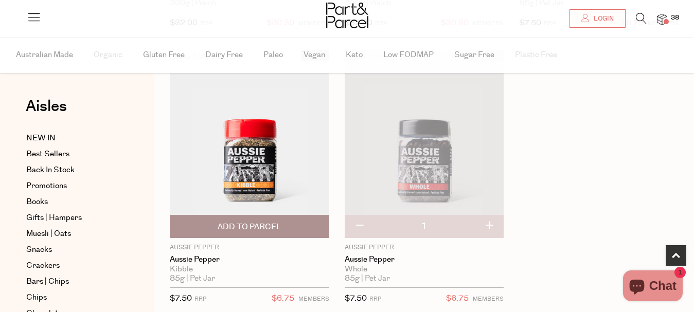
click at [257, 222] on span "Add To Parcel" at bounding box center [249, 227] width 64 height 11
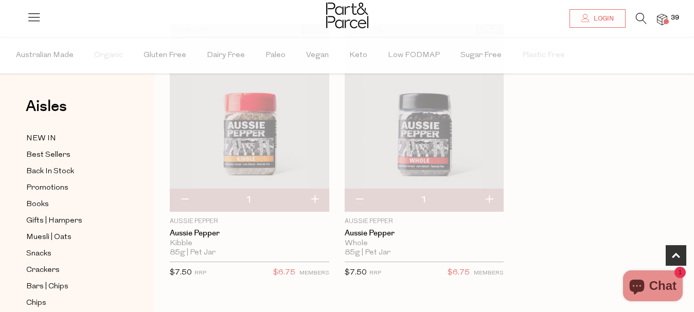
scroll to position [366, 0]
click at [661, 19] on img at bounding box center [662, 20] width 10 height 12
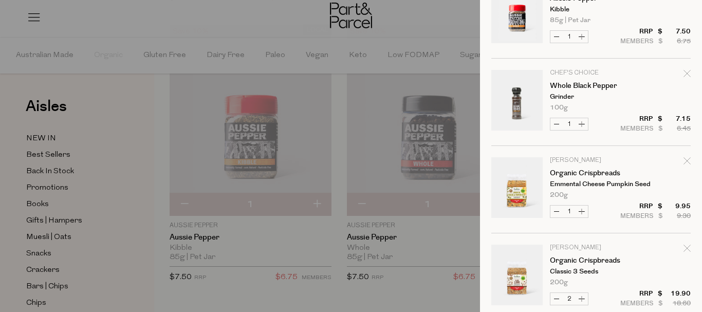
scroll to position [55, 0]
click at [684, 69] on icon "Remove Whole Black Pepper" at bounding box center [687, 72] width 7 height 7
type input "Add Membership"
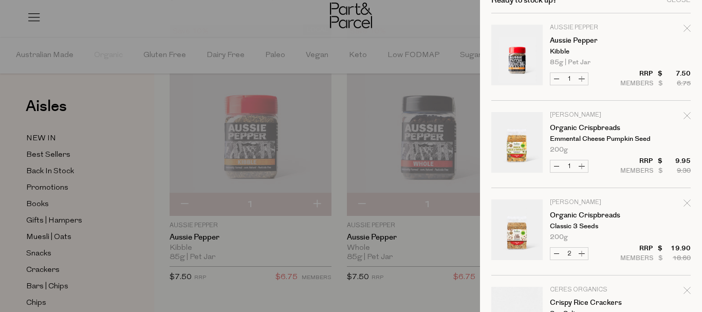
scroll to position [13, 0]
click at [684, 202] on icon "Remove Organic Crispbreads" at bounding box center [687, 202] width 7 height 7
type input "Add Membership"
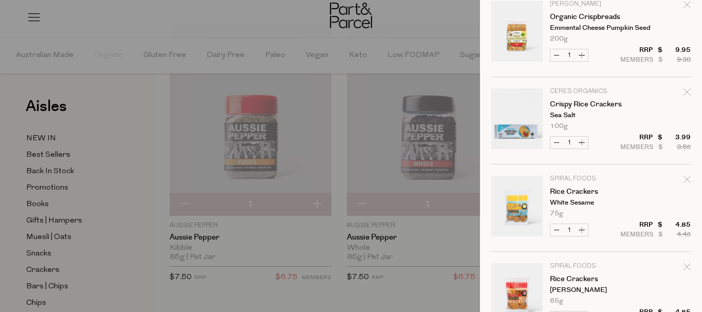
scroll to position [124, 0]
click at [684, 181] on icon "Remove Rice Crackers" at bounding box center [687, 178] width 7 height 7
type input "Add Membership"
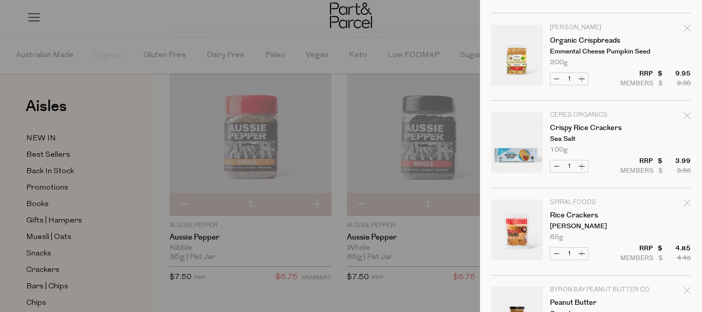
scroll to position [98, 0]
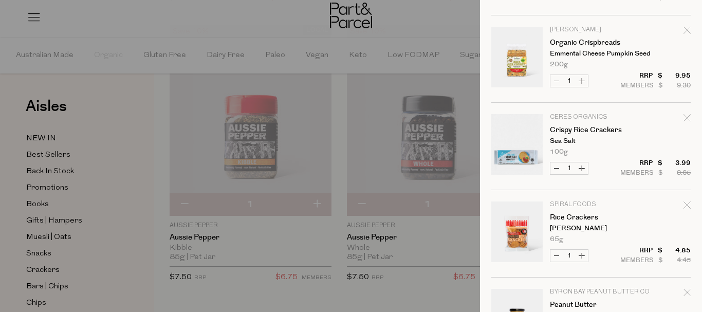
click at [684, 205] on icon "Remove Rice Crackers" at bounding box center [687, 205] width 7 height 7
type input "Add Membership"
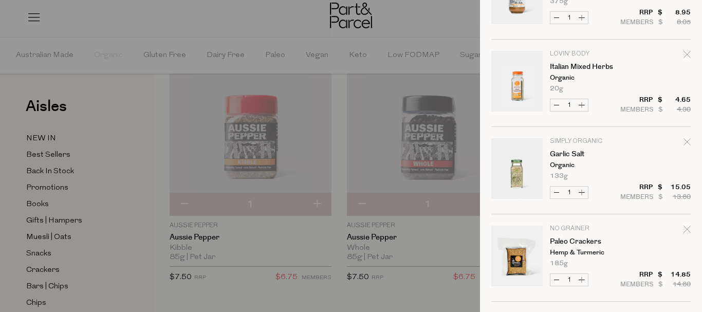
scroll to position [336, 0]
click at [684, 140] on icon "Remove Garlic Salt" at bounding box center [687, 141] width 7 height 7
type input "Add Membership"
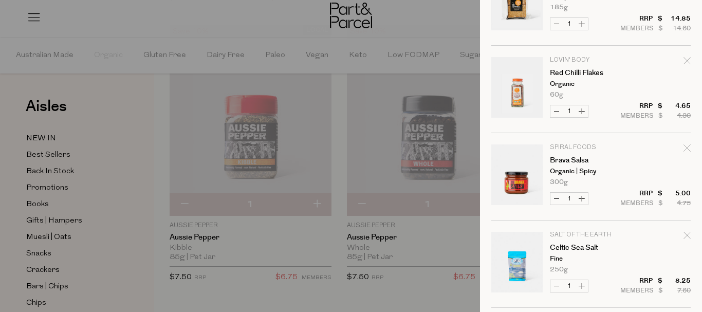
scroll to position [505, 0]
click at [684, 62] on icon "Remove Red Chilli Flakes" at bounding box center [687, 60] width 7 height 7
type input "Add Membership"
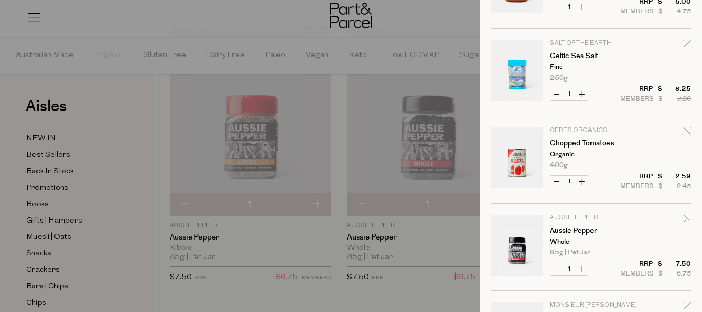
scroll to position [608, 0]
click at [684, 44] on icon "Remove Celtic Sea Salt" at bounding box center [687, 44] width 7 height 7
type input "Add Membership"
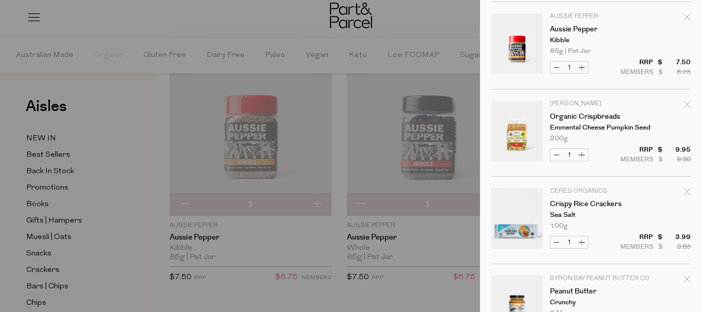
scroll to position [0, 0]
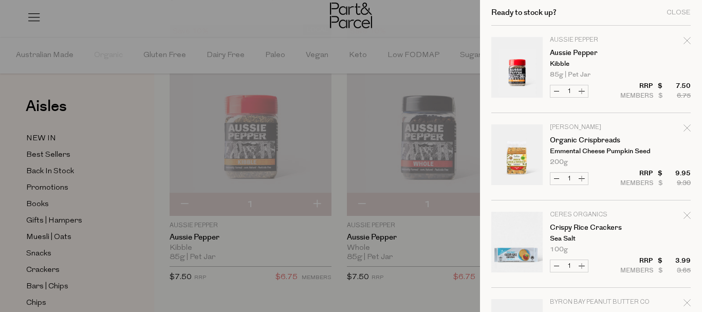
click at [684, 40] on icon "Remove Aussie Pepper" at bounding box center [687, 40] width 7 height 7
type input "Add Membership"
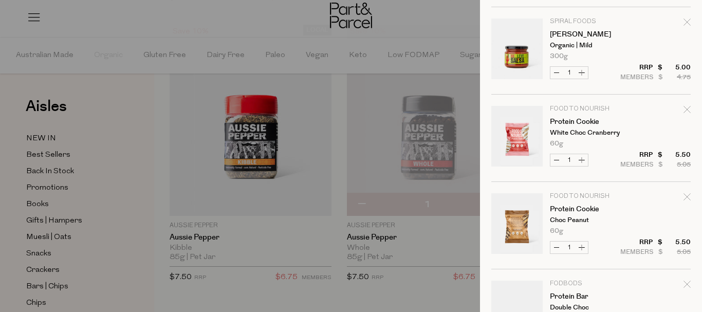
scroll to position [1415, 0]
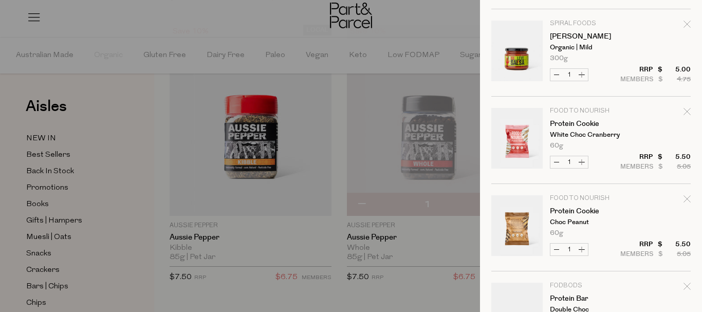
click at [684, 110] on icon "Remove Protein Cookie" at bounding box center [687, 111] width 7 height 7
type input "Add Membership"
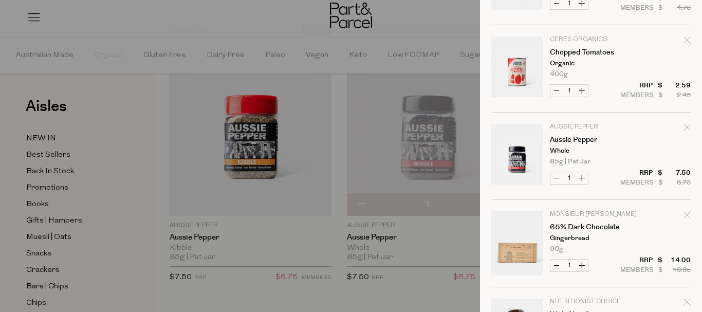
scroll to position [525, 0]
click at [684, 42] on icon "Remove Chopped Tomatoes" at bounding box center [687, 39] width 7 height 7
type input "Add Membership"
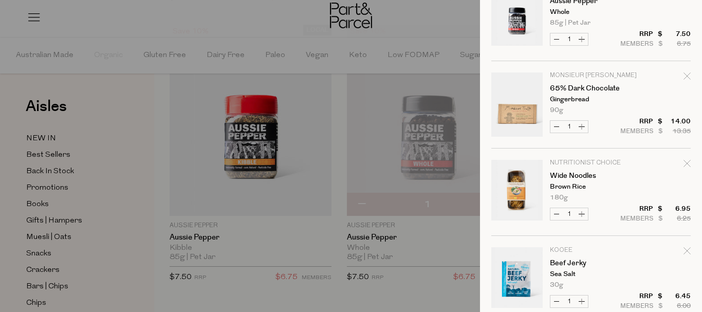
scroll to position [577, 0]
click at [596, 88] on link "65% Dark Chocolate" at bounding box center [590, 87] width 80 height 7
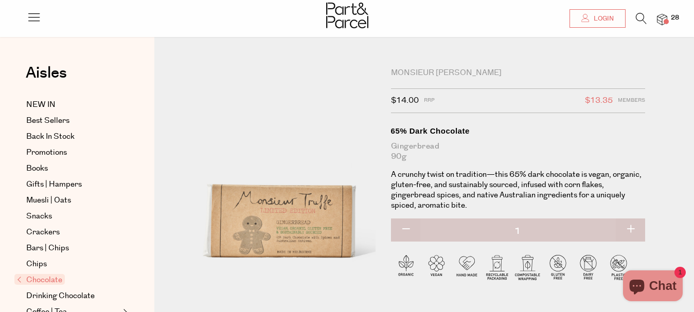
click at [322, 171] on img at bounding box center [280, 187] width 190 height 238
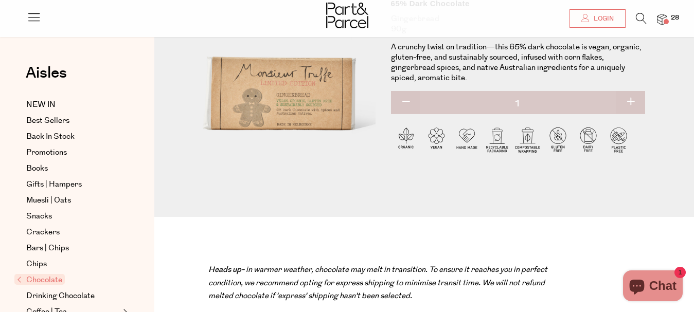
scroll to position [123, 0]
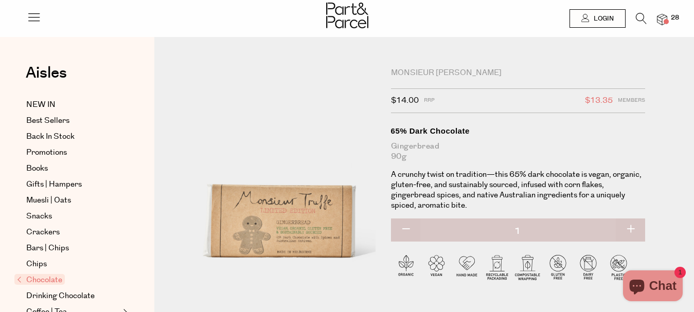
click at [675, 19] on span "28" at bounding box center [674, 17] width 13 height 9
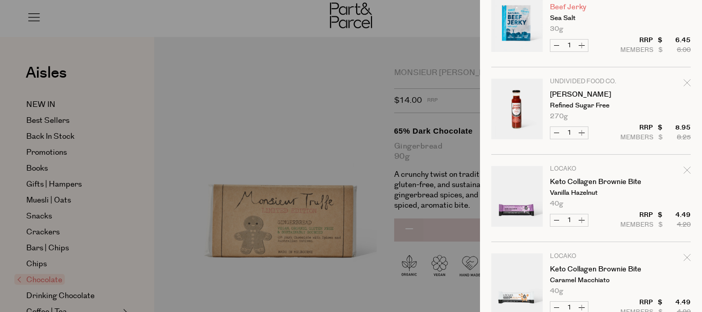
scroll to position [833, 0]
click at [684, 79] on icon "Remove Tomato Ketchup" at bounding box center [687, 82] width 7 height 7
type input "Add Membership"
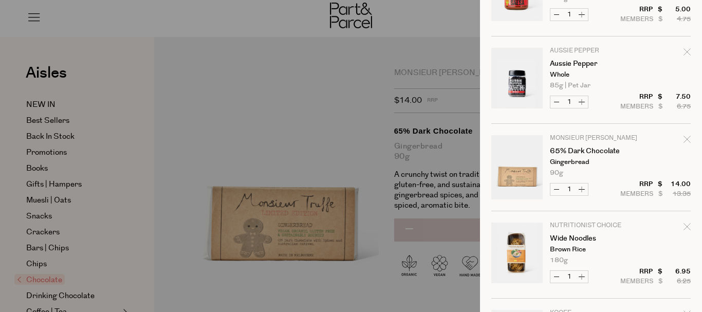
scroll to position [199, 0]
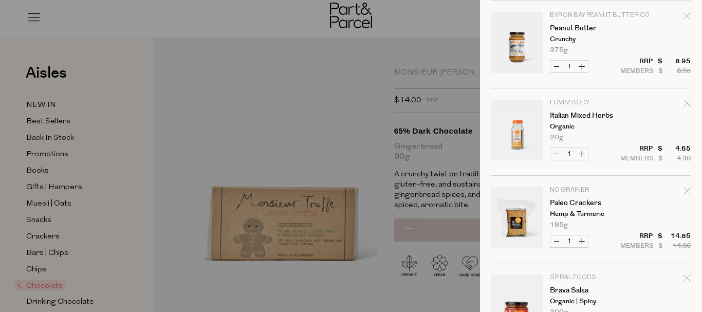
click at [684, 192] on icon "Remove Paleo Crackers" at bounding box center [687, 190] width 7 height 7
type input "Add Membership"
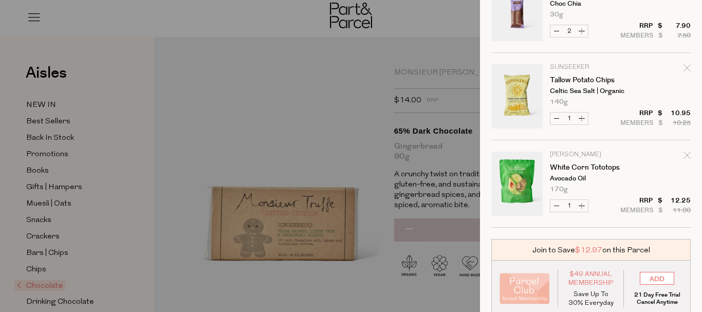
scroll to position [1983, 0]
click at [684, 65] on icon "Remove Tallow Potato Chips" at bounding box center [687, 67] width 7 height 7
type input "Add Membership"
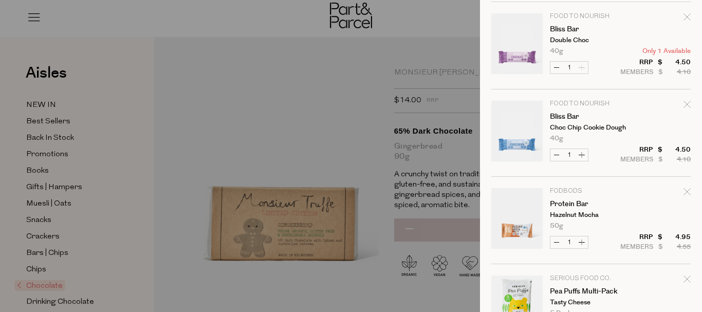
scroll to position [1423, 0]
click at [684, 109] on div "Remove Bliss Bar" at bounding box center [687, 106] width 7 height 14
type input "Add Membership"
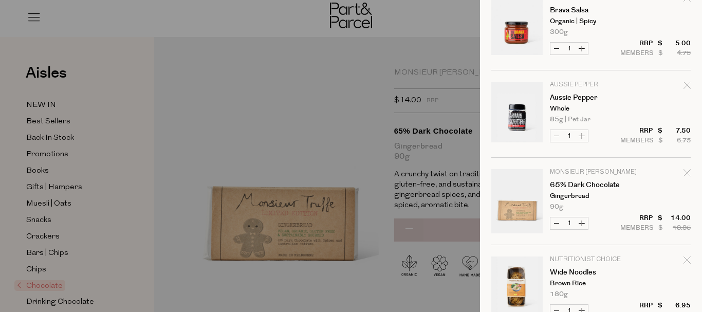
scroll to position [1897, 0]
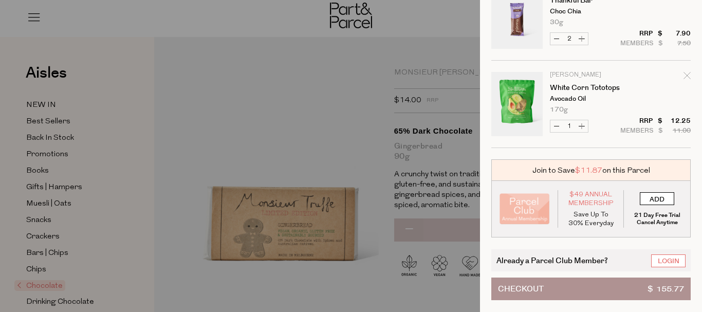
click at [652, 192] on input "ADD" at bounding box center [657, 198] width 34 height 13
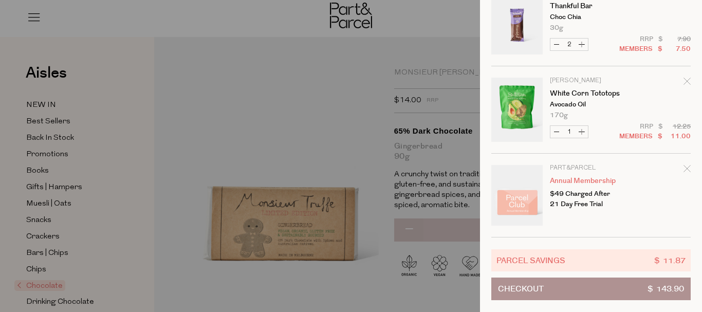
scroll to position [1891, 0]
click at [623, 281] on button "Checkout $ 143.90" at bounding box center [590, 289] width 199 height 23
